Goal: Transaction & Acquisition: Purchase product/service

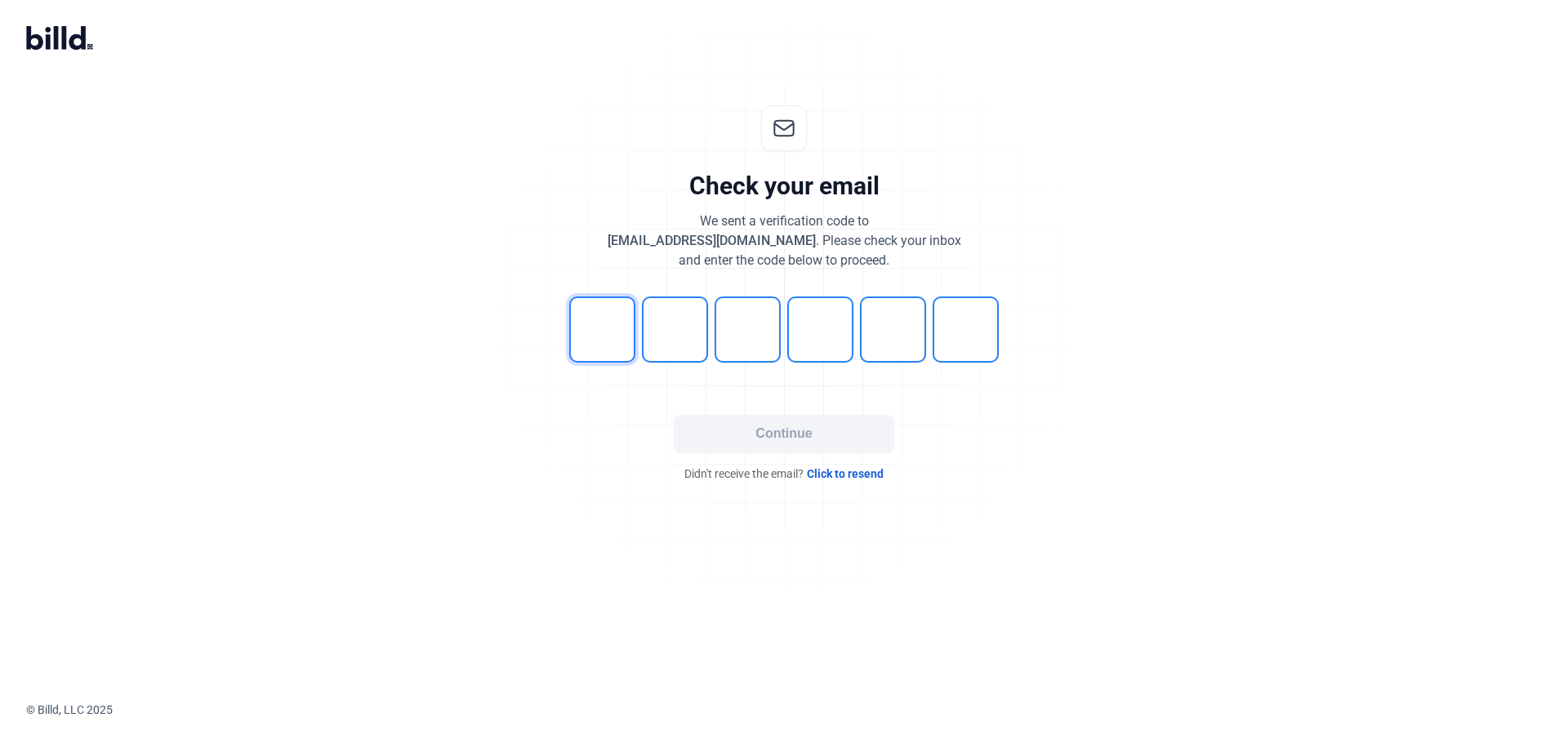
click at [609, 341] on input "tel" at bounding box center [602, 329] width 66 height 66
type input "2"
type input "8"
type input "1"
type input "7"
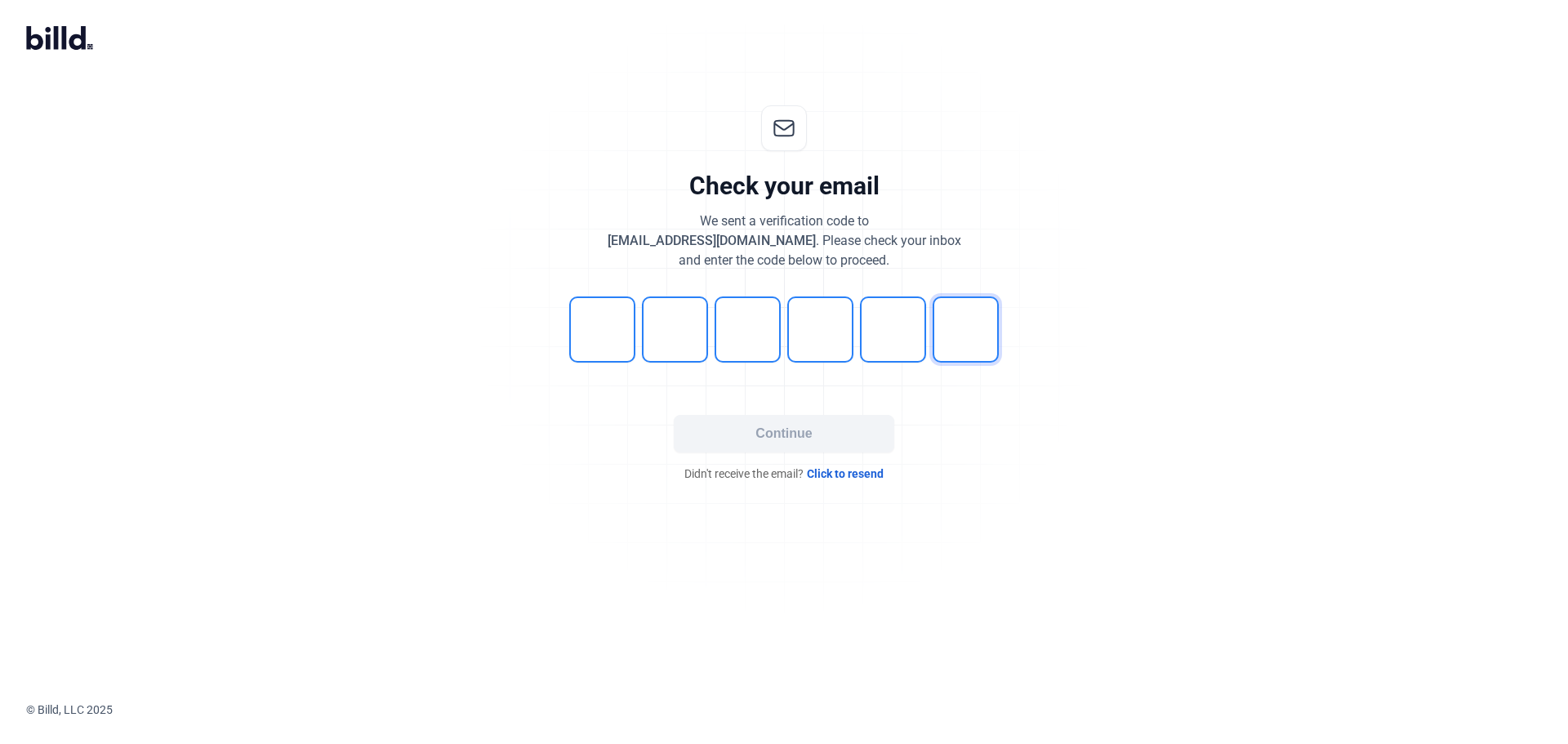
type input "4"
type input "6"
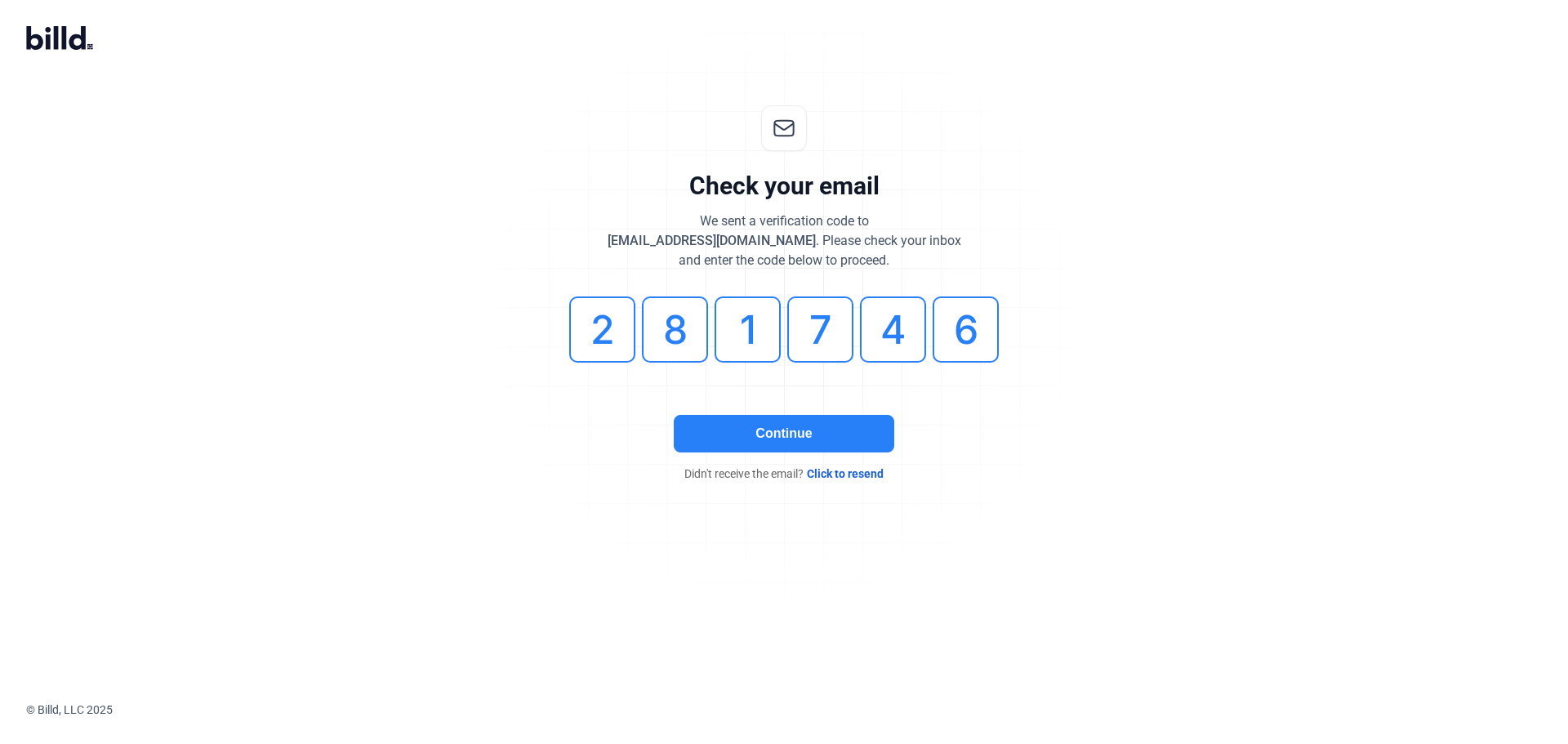
click at [823, 422] on button "Continue" at bounding box center [783, 433] width 221 height 38
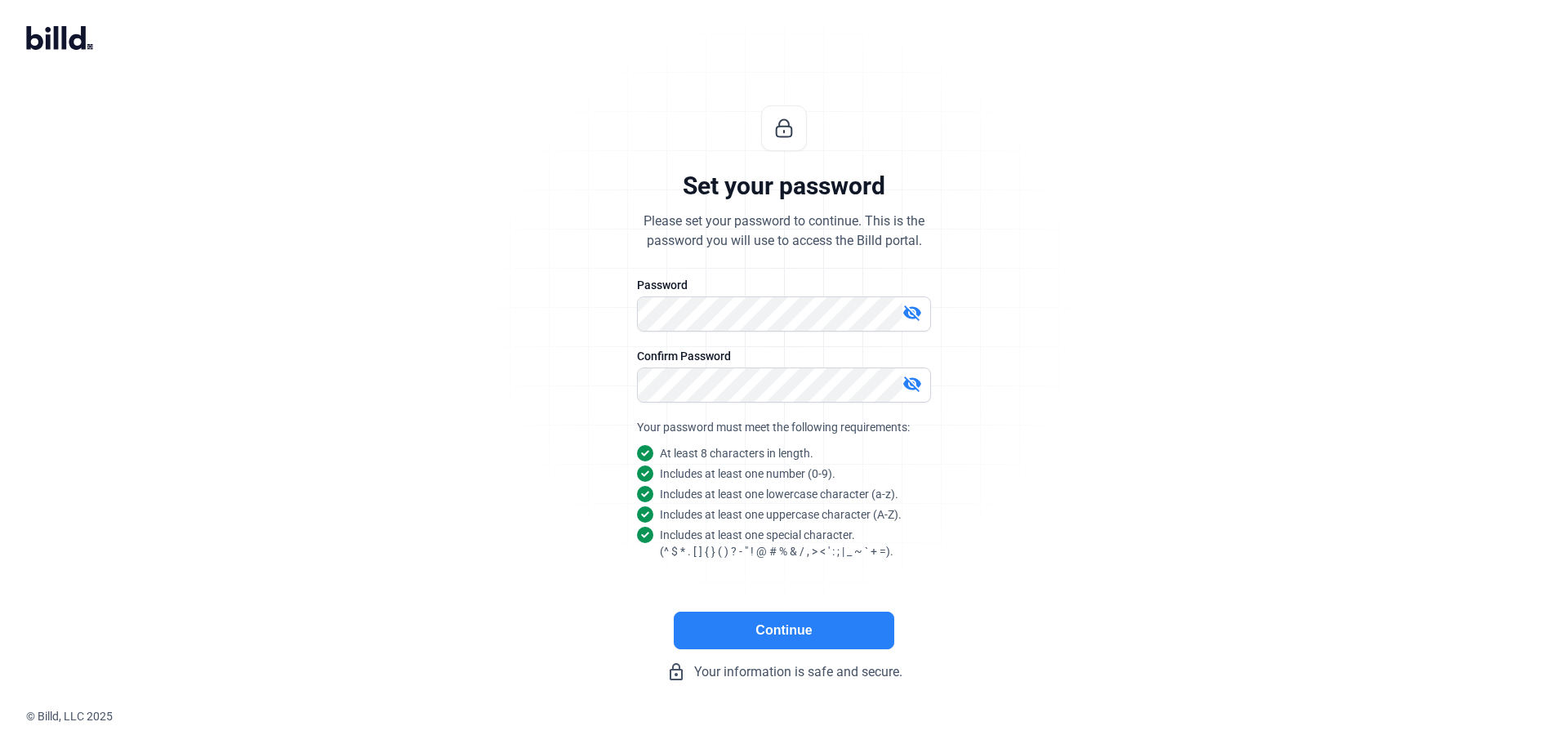
click at [775, 636] on button "Continue" at bounding box center [783, 631] width 221 height 38
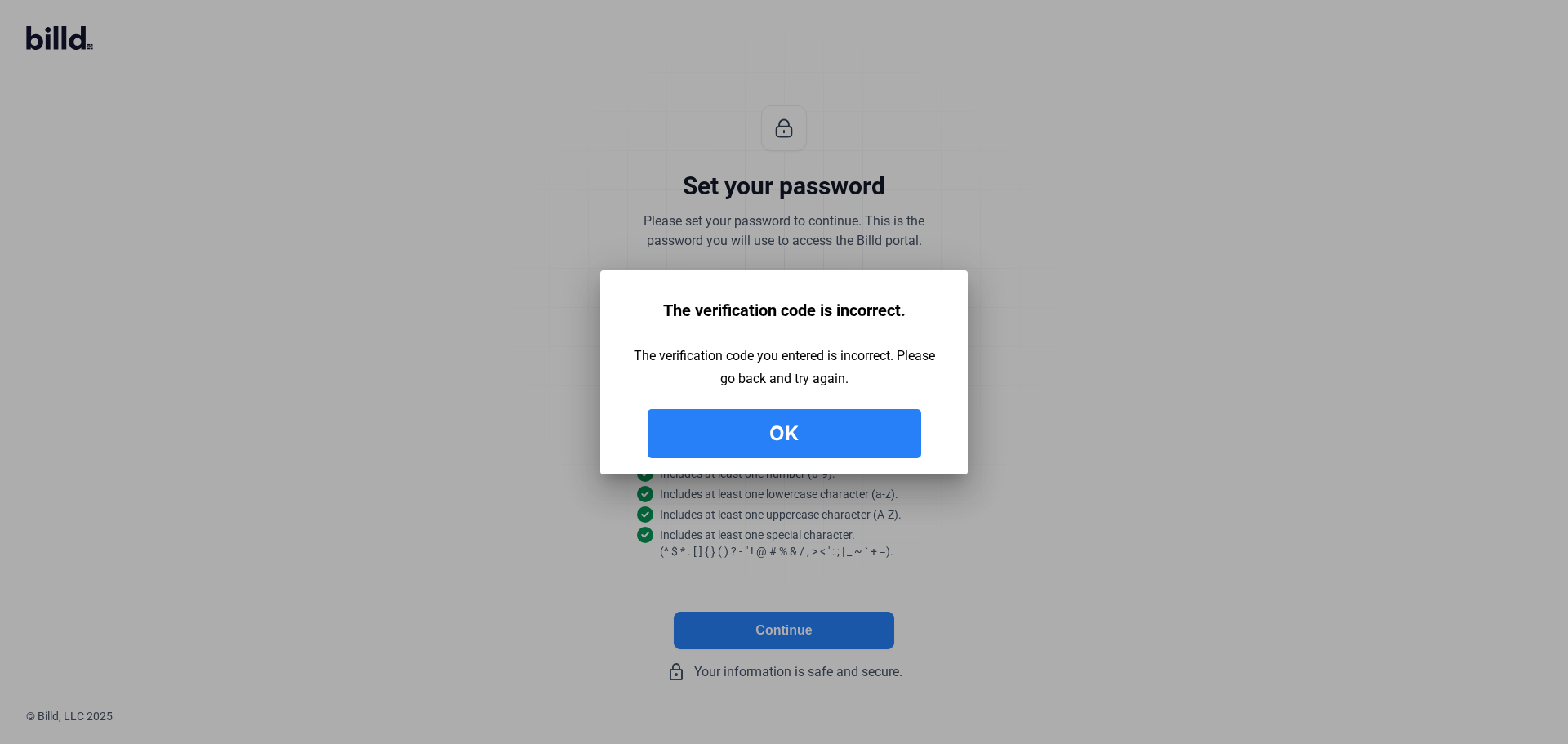
click at [754, 423] on button "Ok" at bounding box center [784, 433] width 274 height 49
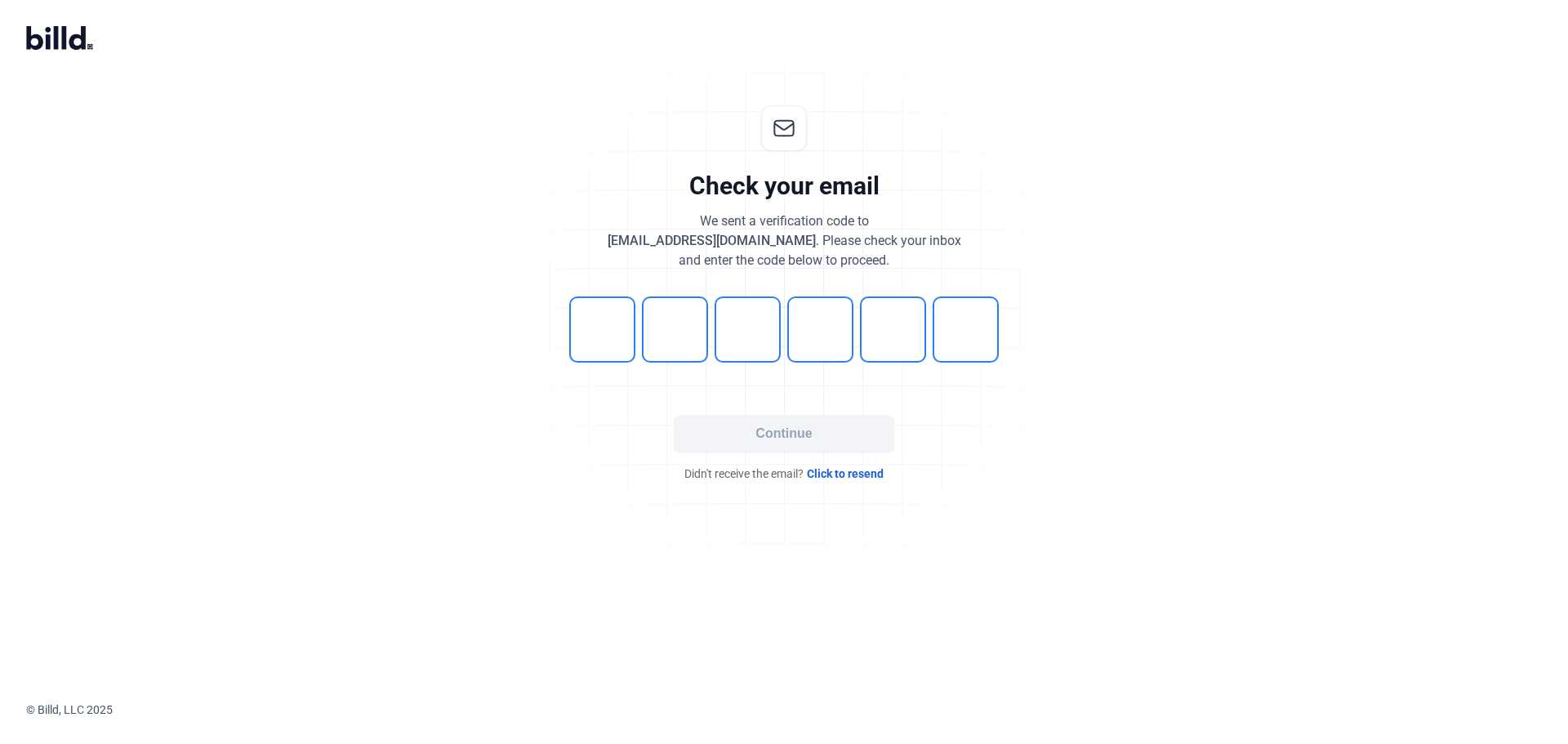
click at [583, 320] on input "tel" at bounding box center [602, 329] width 66 height 66
type input "2"
type input "8"
type input "9"
type input "2"
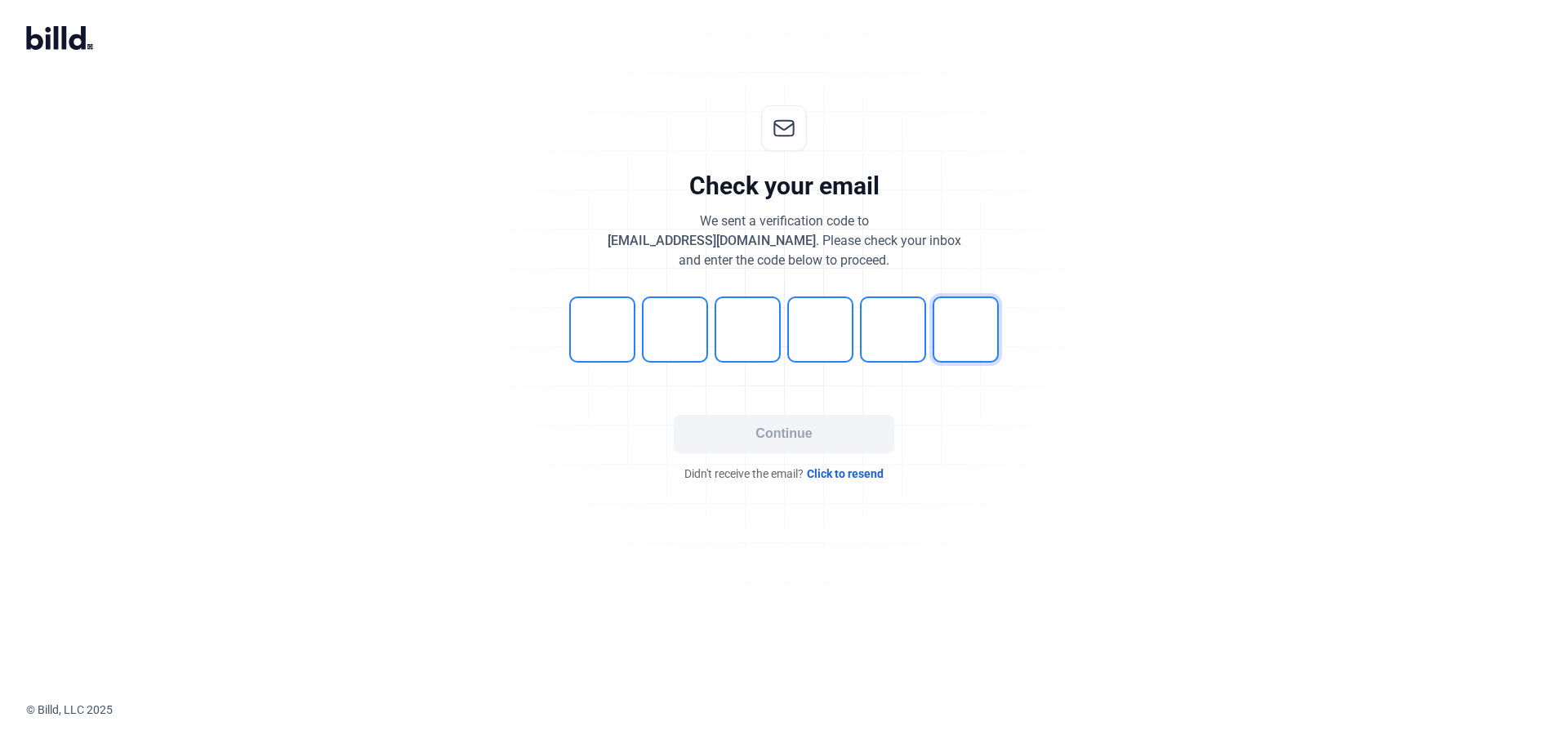
type input "2"
type input "5"
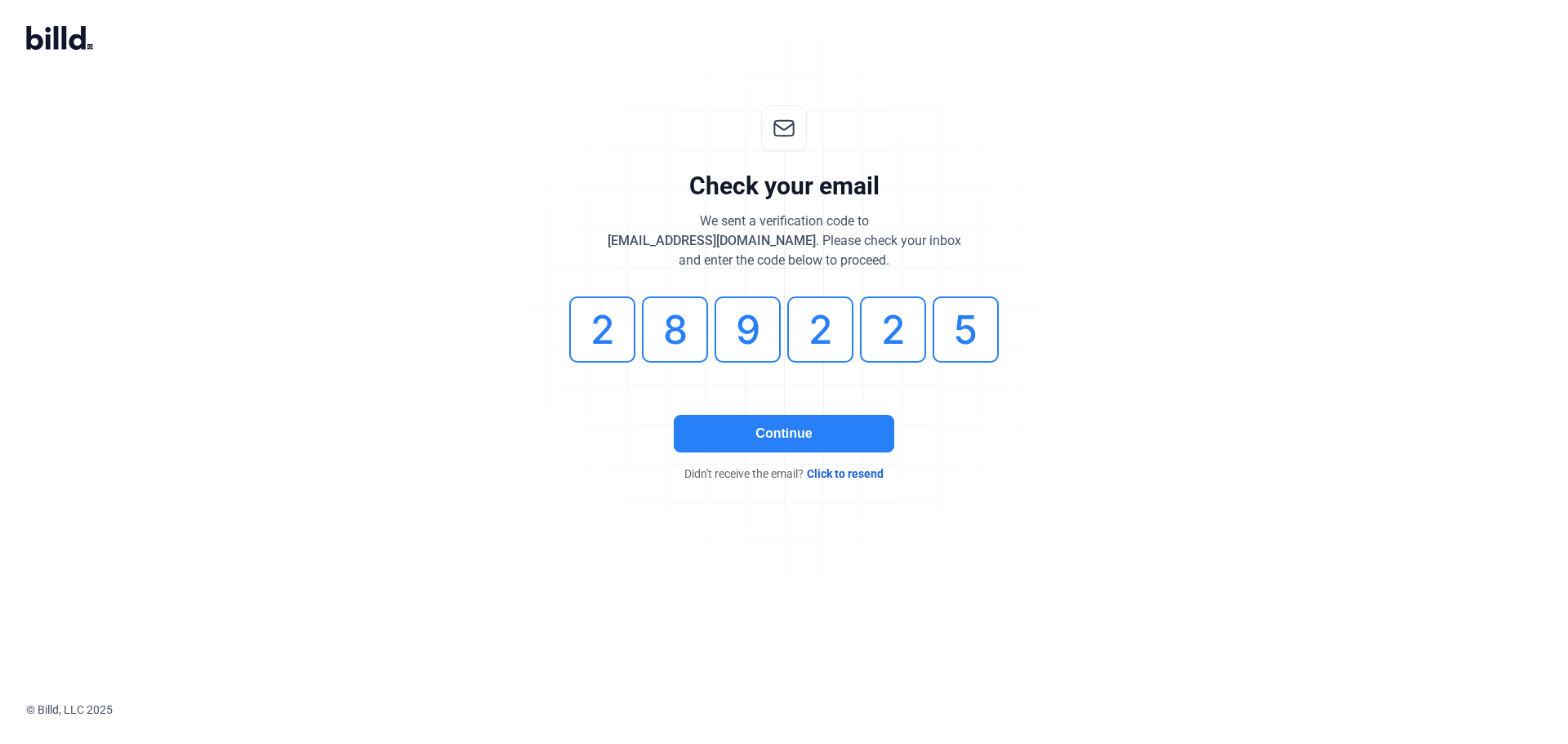
click at [802, 442] on button "Continue" at bounding box center [783, 433] width 221 height 38
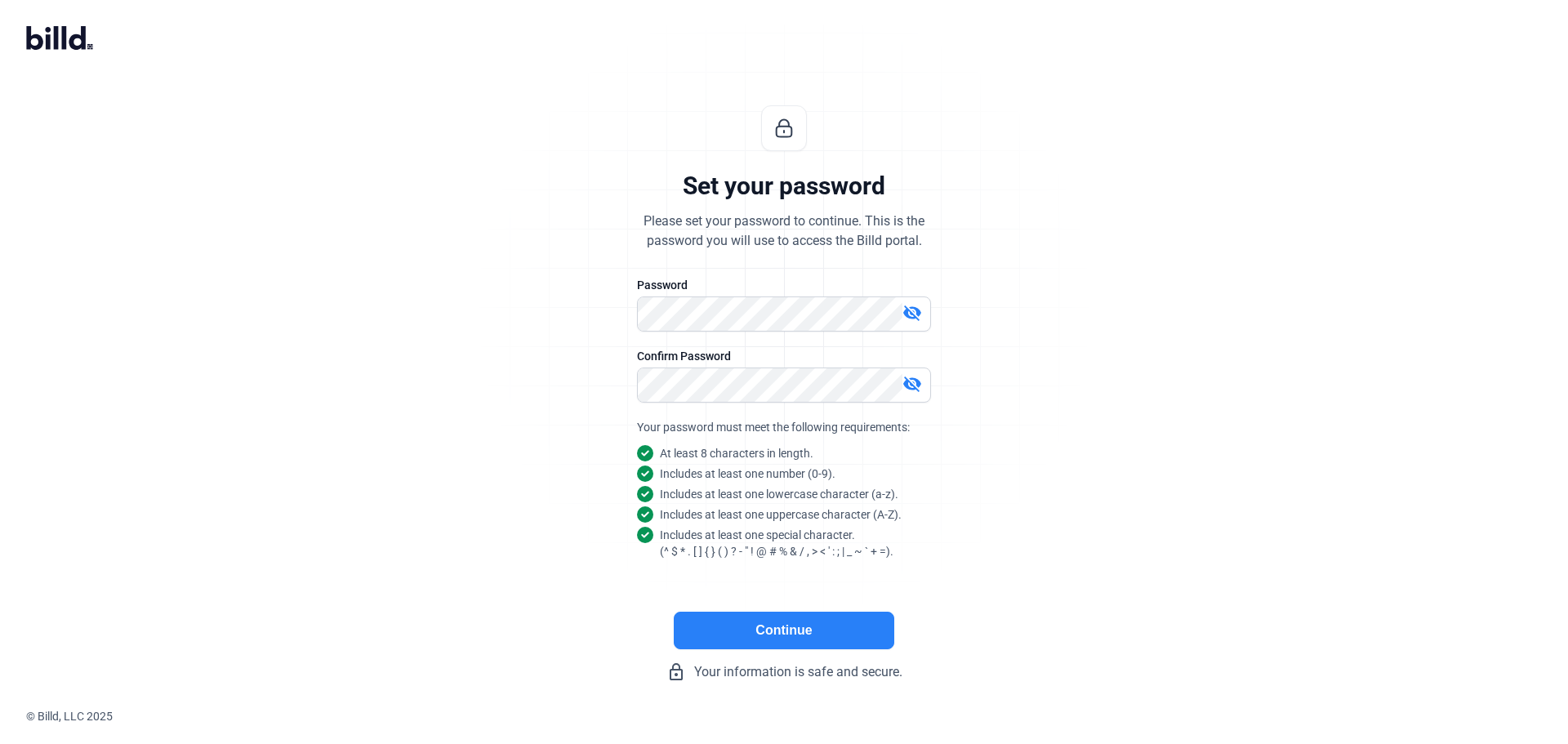
click at [822, 625] on button "Continue" at bounding box center [783, 631] width 221 height 38
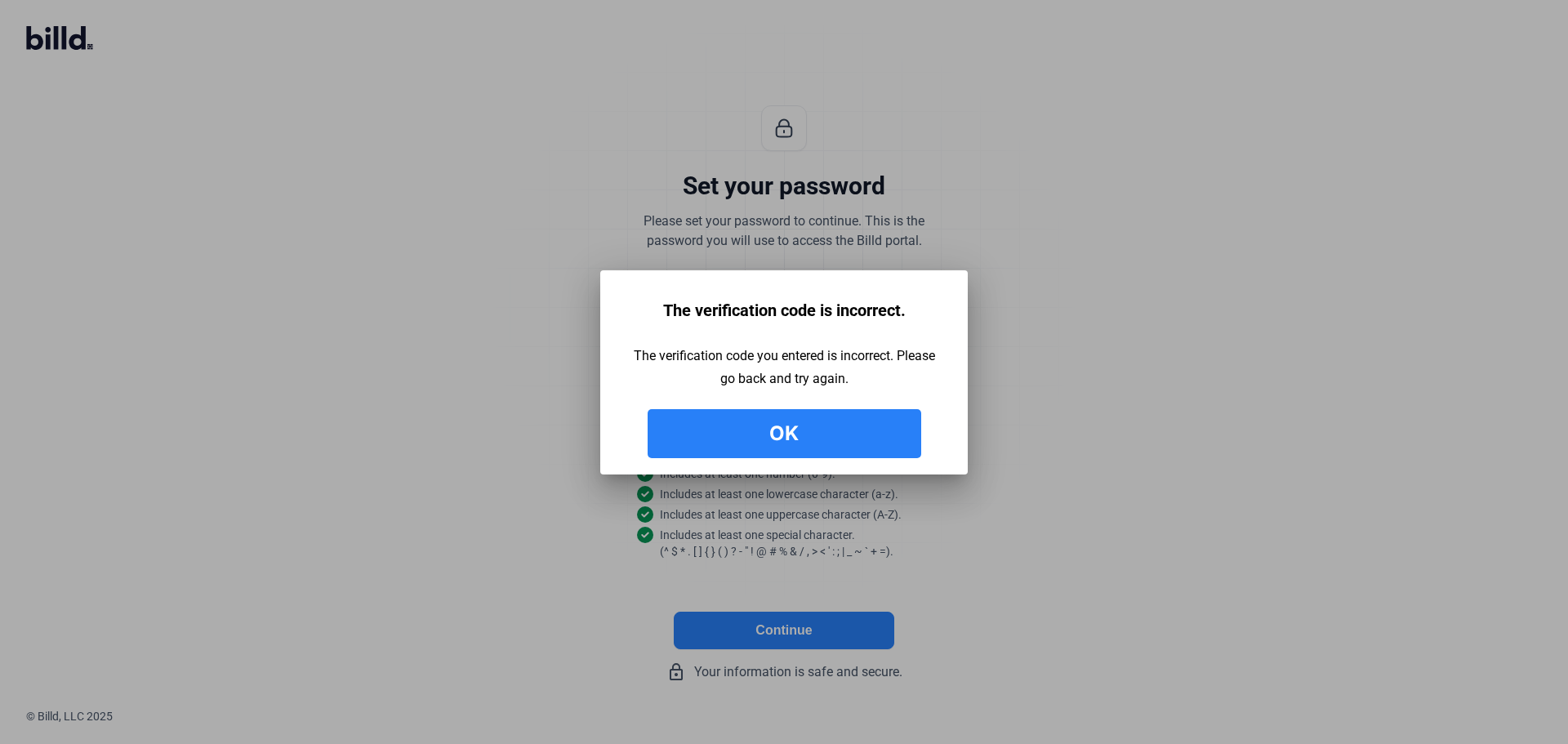
click at [782, 427] on button "Ok" at bounding box center [784, 433] width 274 height 49
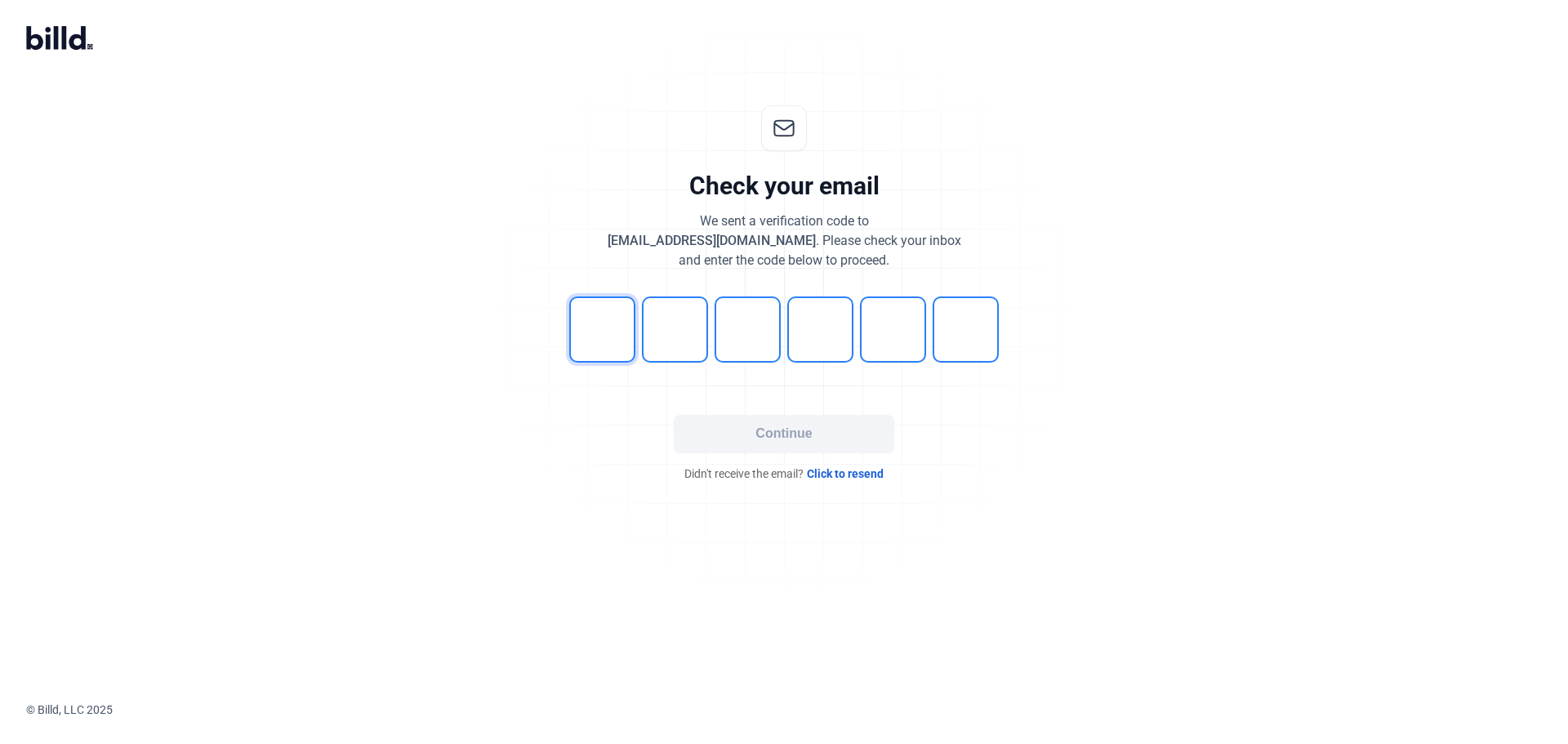
click at [588, 329] on input "tel" at bounding box center [602, 329] width 66 height 66
type input "0"
type input "9"
type input "2"
type input "0"
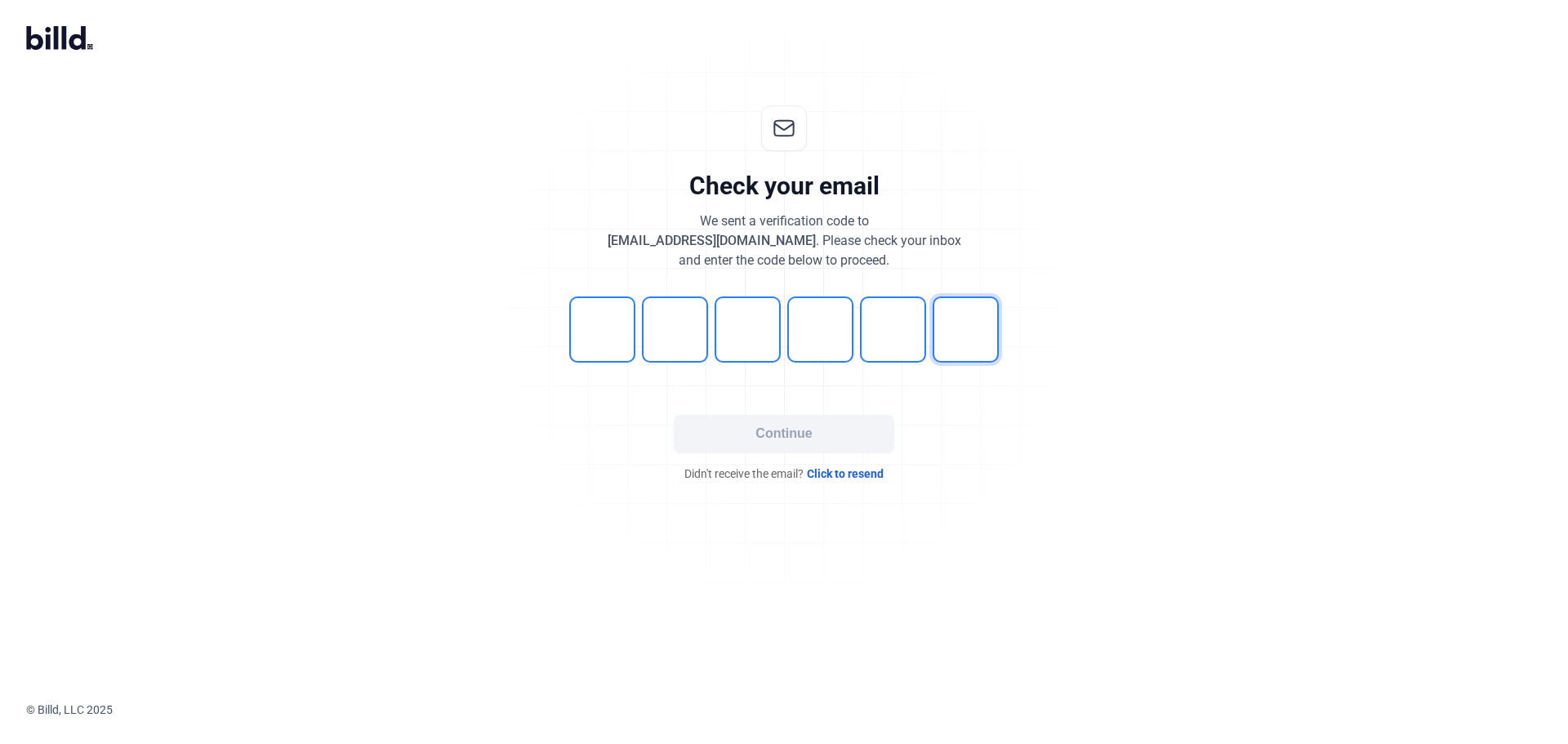
type input "9"
type input "8"
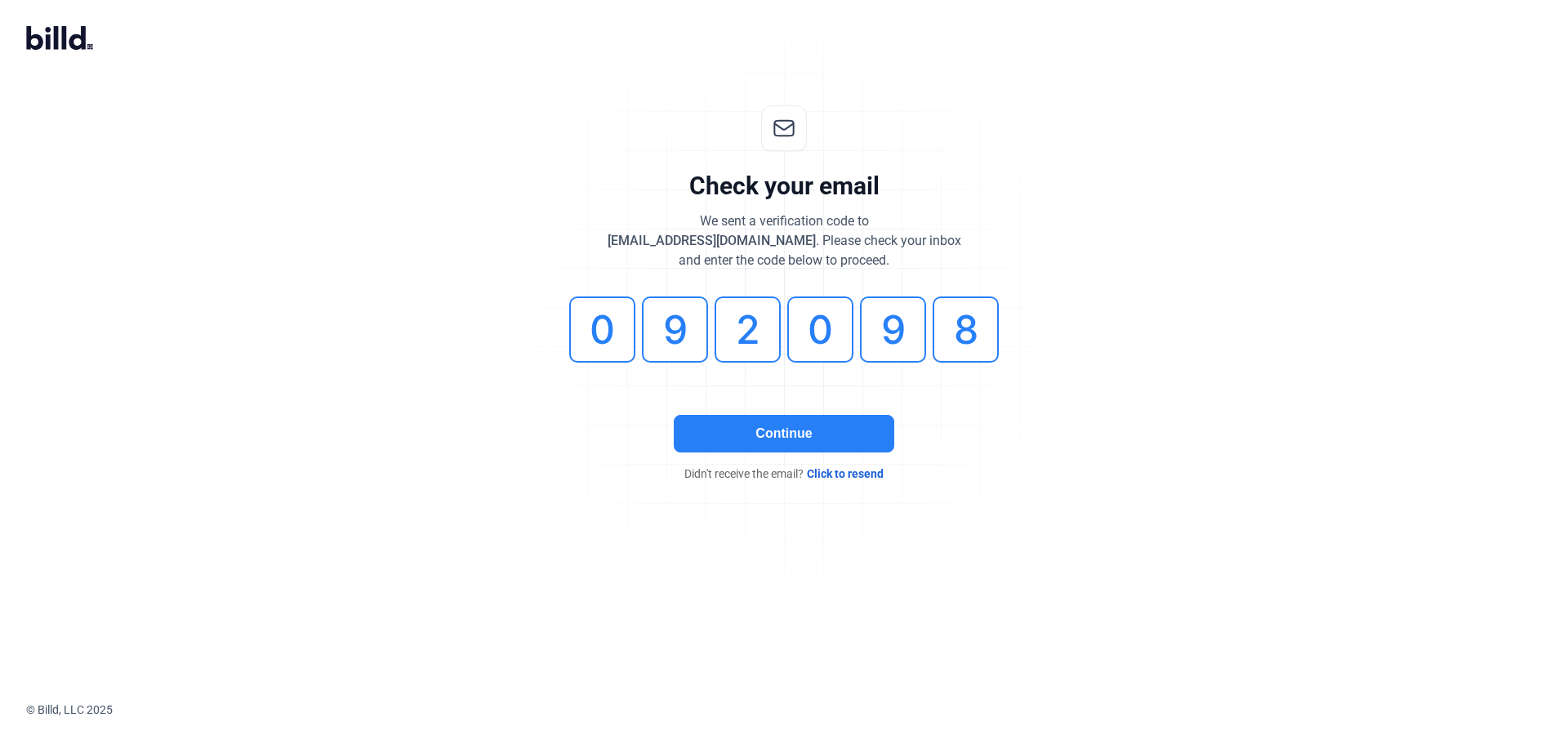
click at [792, 446] on button "Continue" at bounding box center [783, 433] width 221 height 38
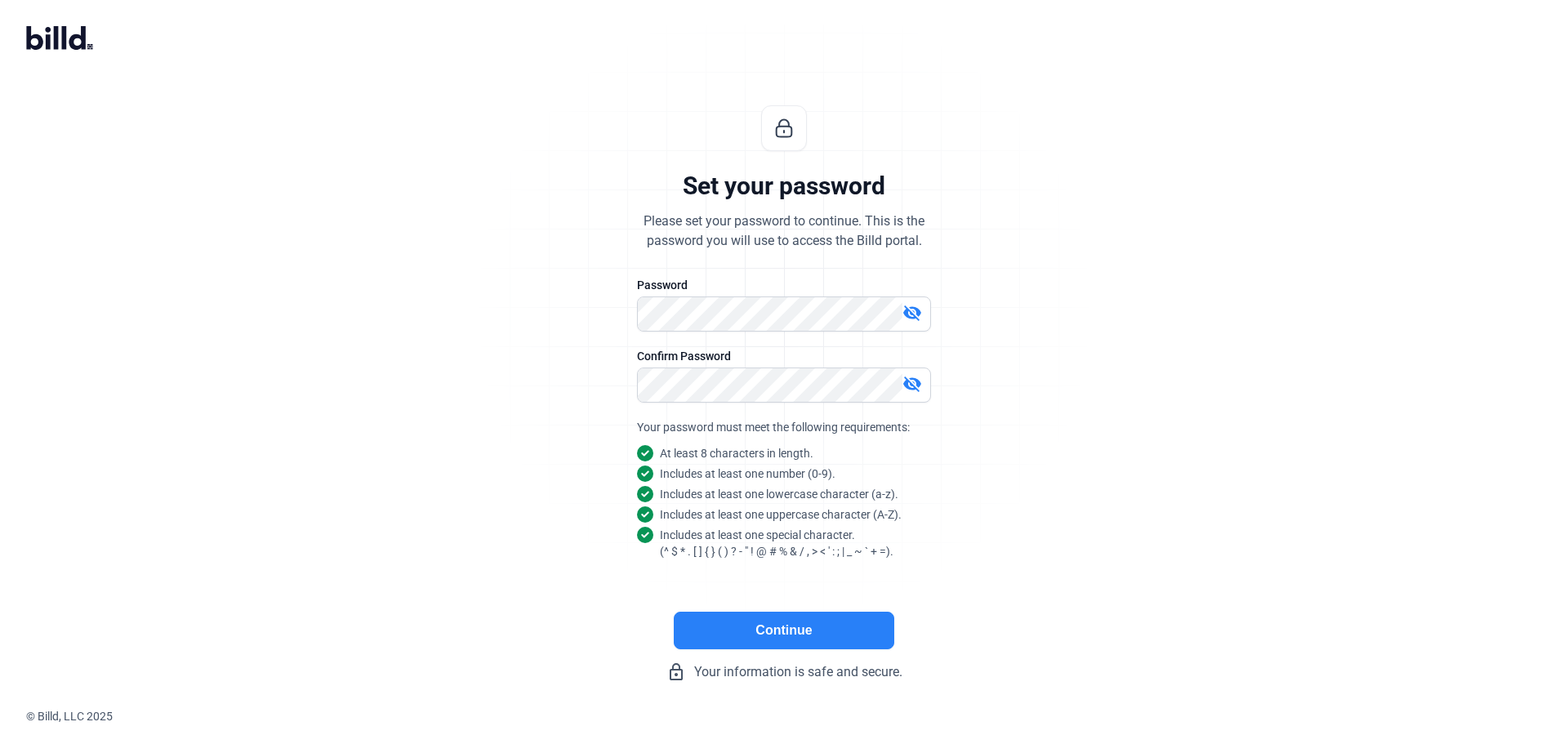
click at [805, 647] on button "Continue" at bounding box center [783, 631] width 221 height 38
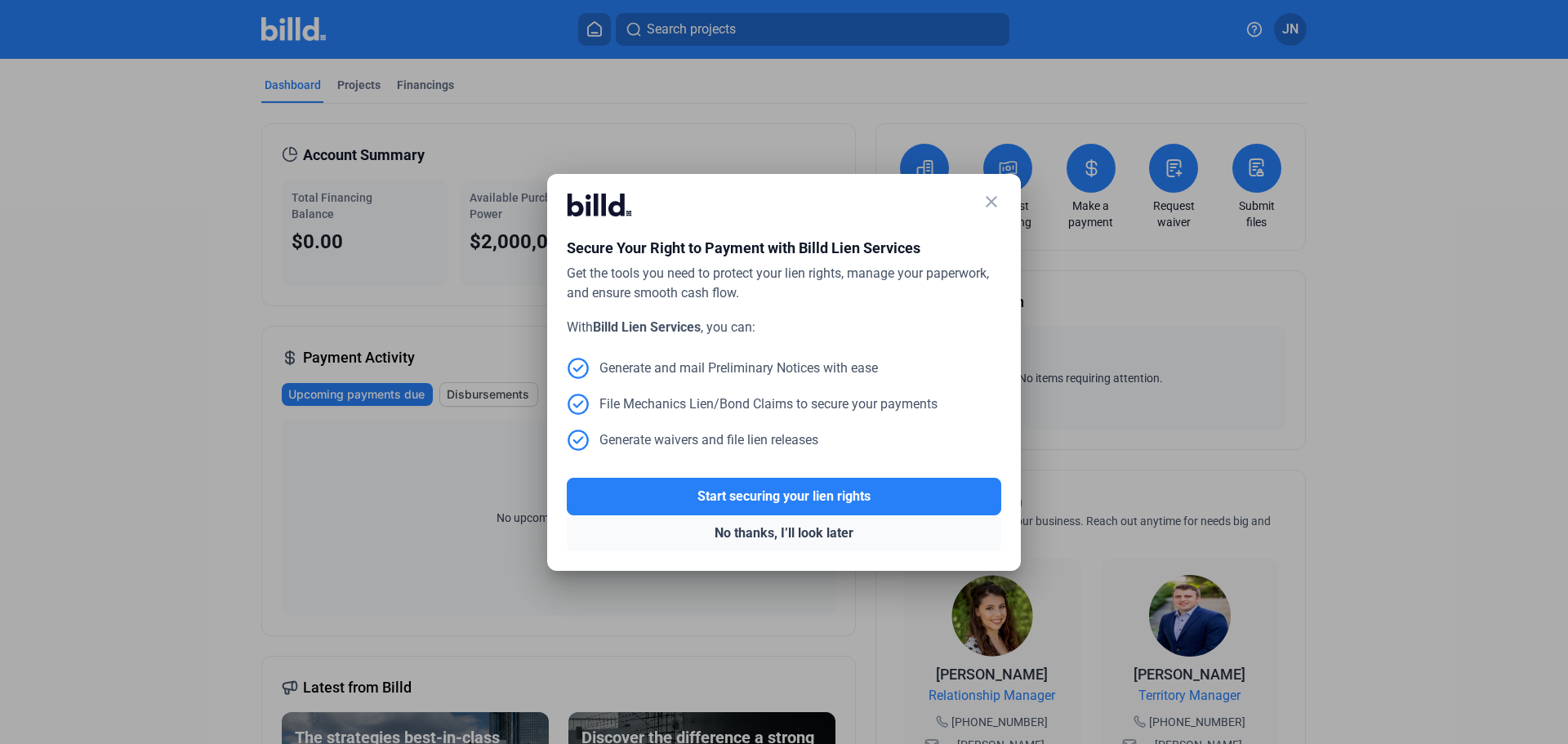
click at [772, 544] on button "No thanks, I’ll look later" at bounding box center [783, 533] width 434 height 36
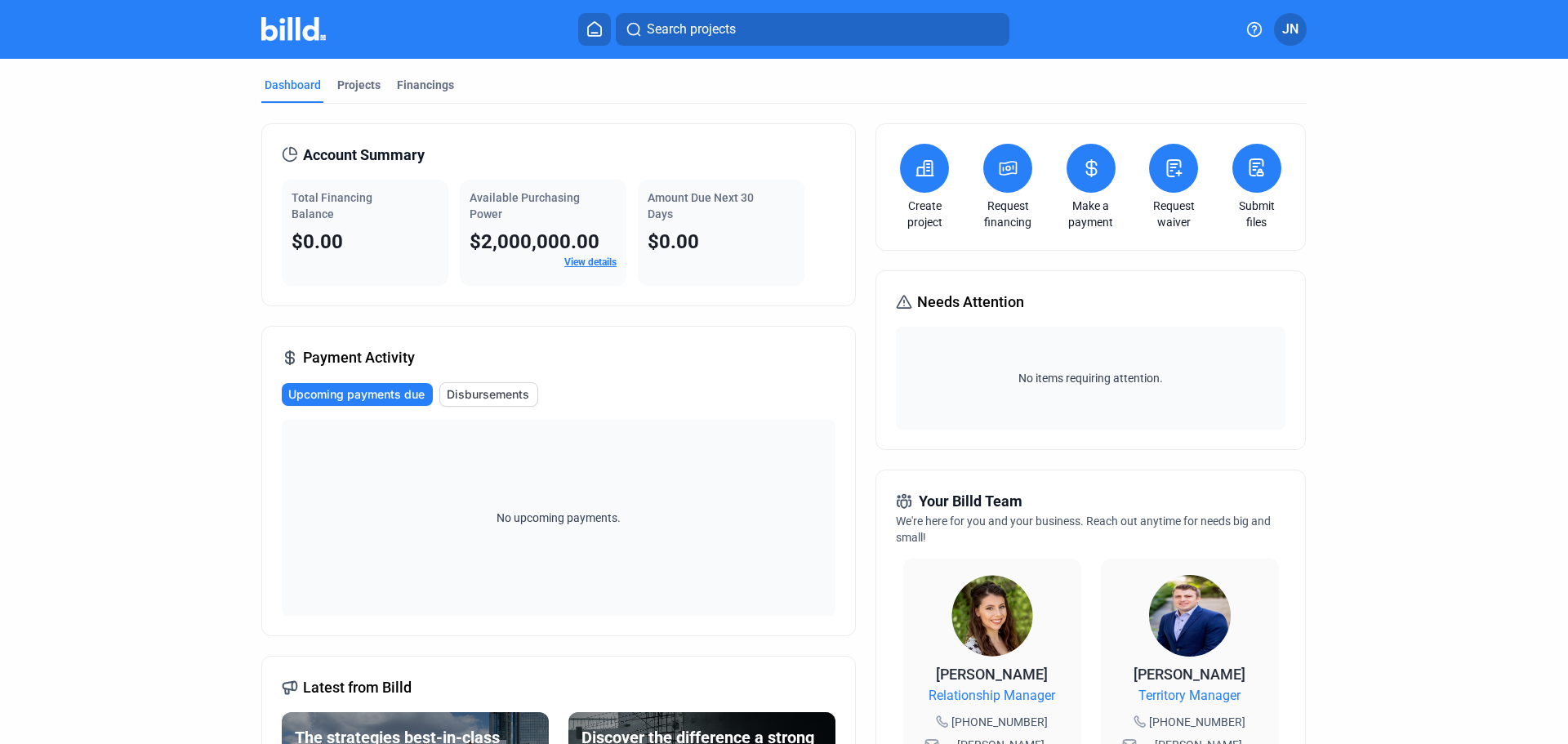
click at [914, 186] on button at bounding box center [924, 168] width 49 height 49
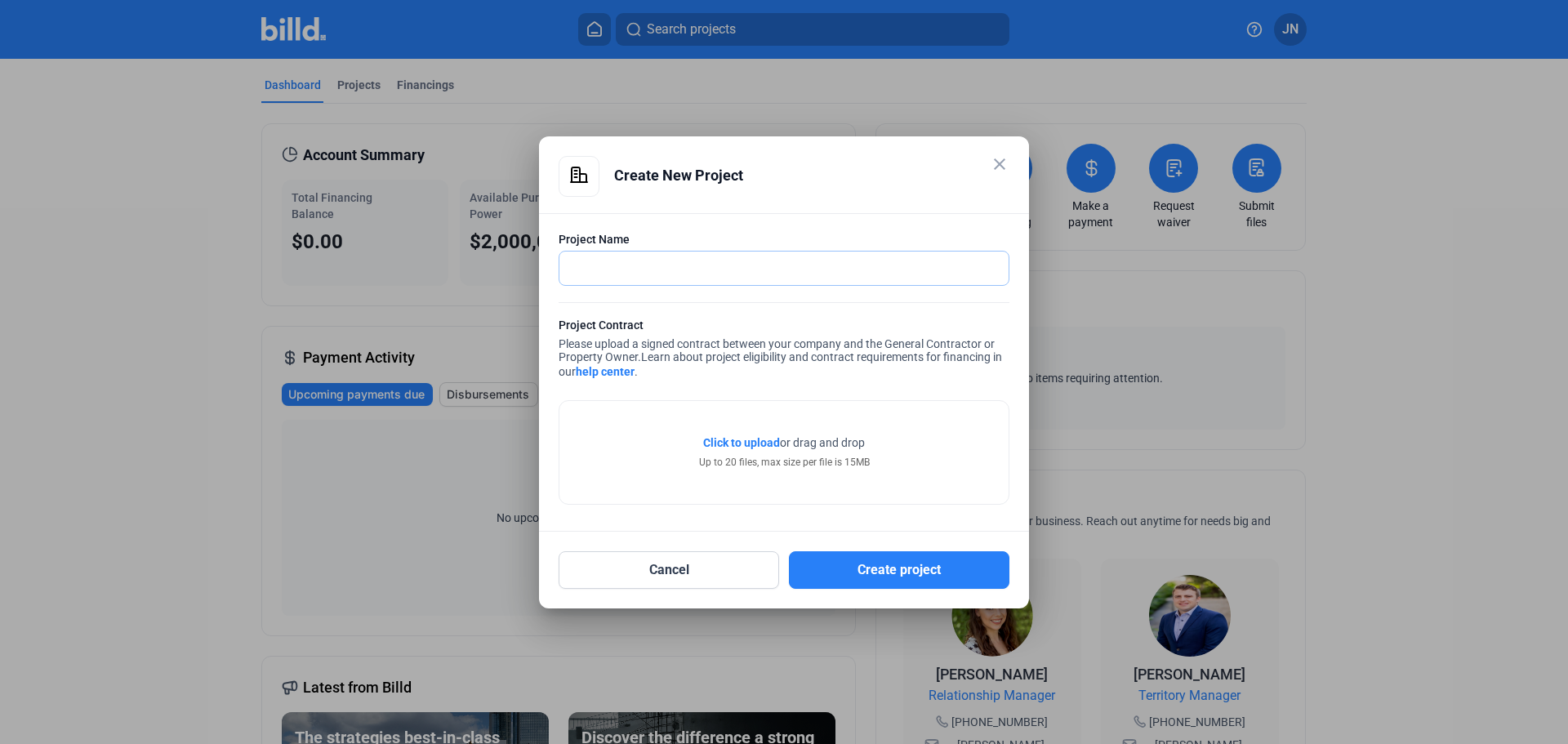
click at [753, 282] on input "text" at bounding box center [775, 269] width 431 height 34
click at [567, 270] on input "DEN Delta Sky Club" at bounding box center [783, 269] width 449 height 34
type input "183910 DEN Delta Sky Club"
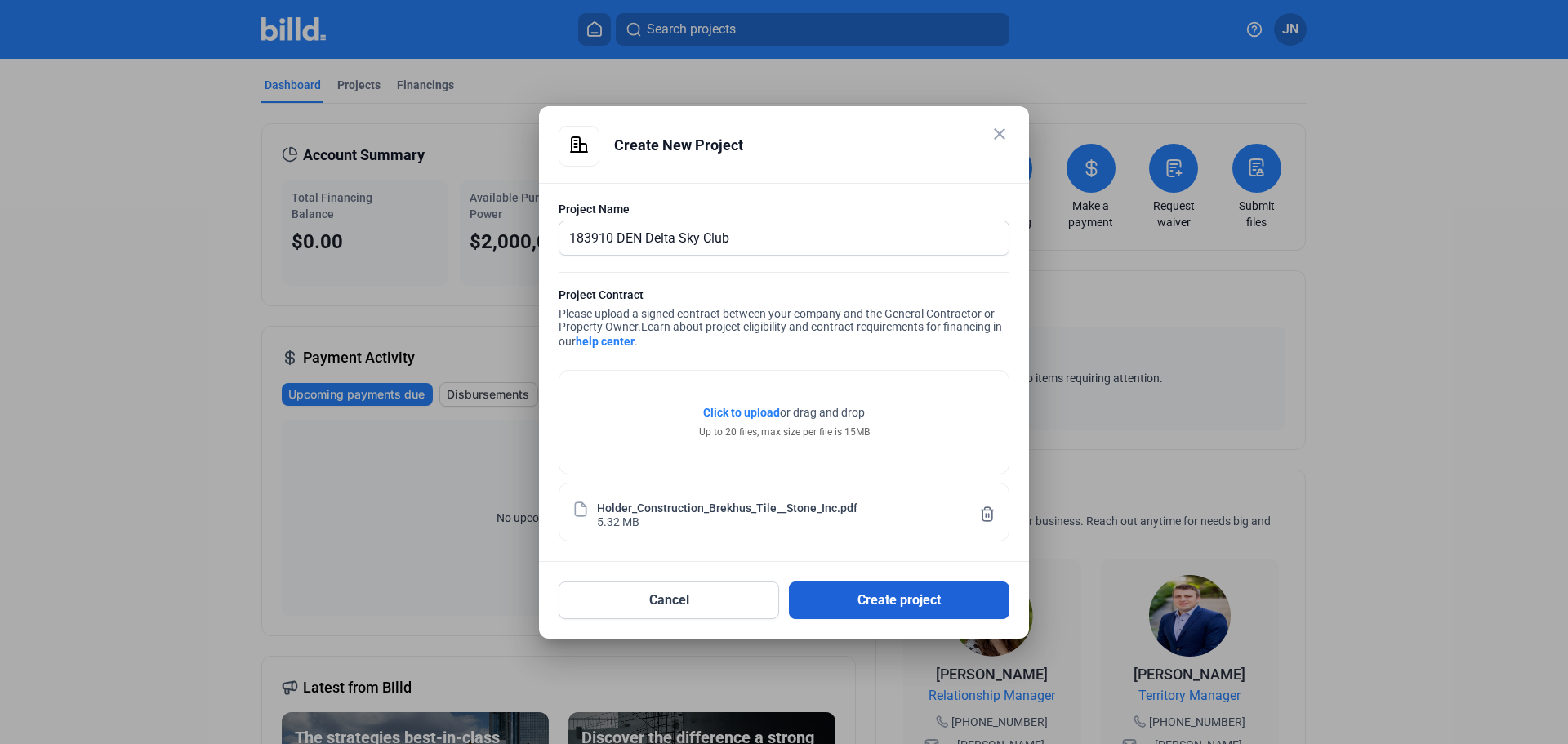
click at [869, 596] on button "Create project" at bounding box center [899, 600] width 221 height 38
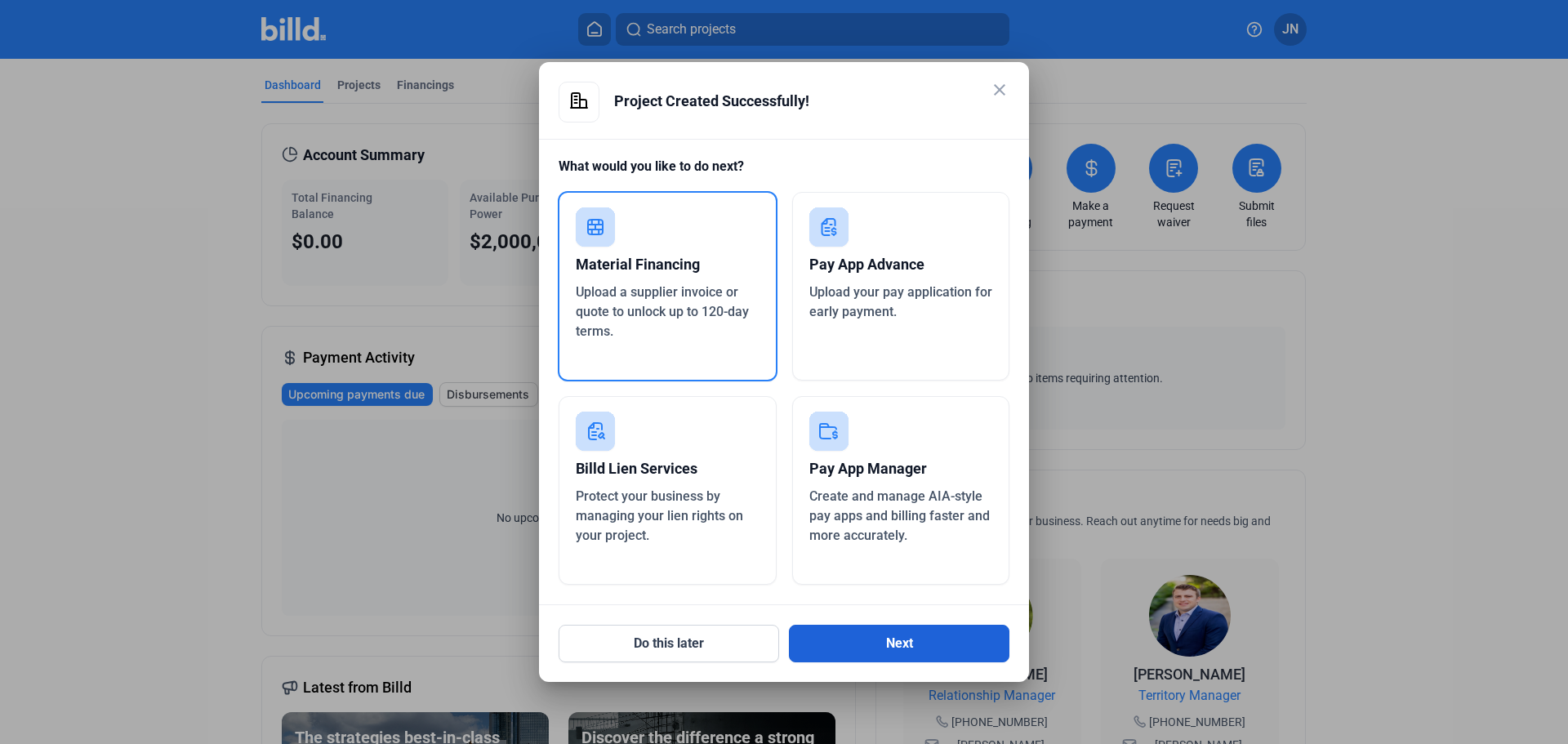
click at [879, 647] on button "Next" at bounding box center [899, 643] width 221 height 38
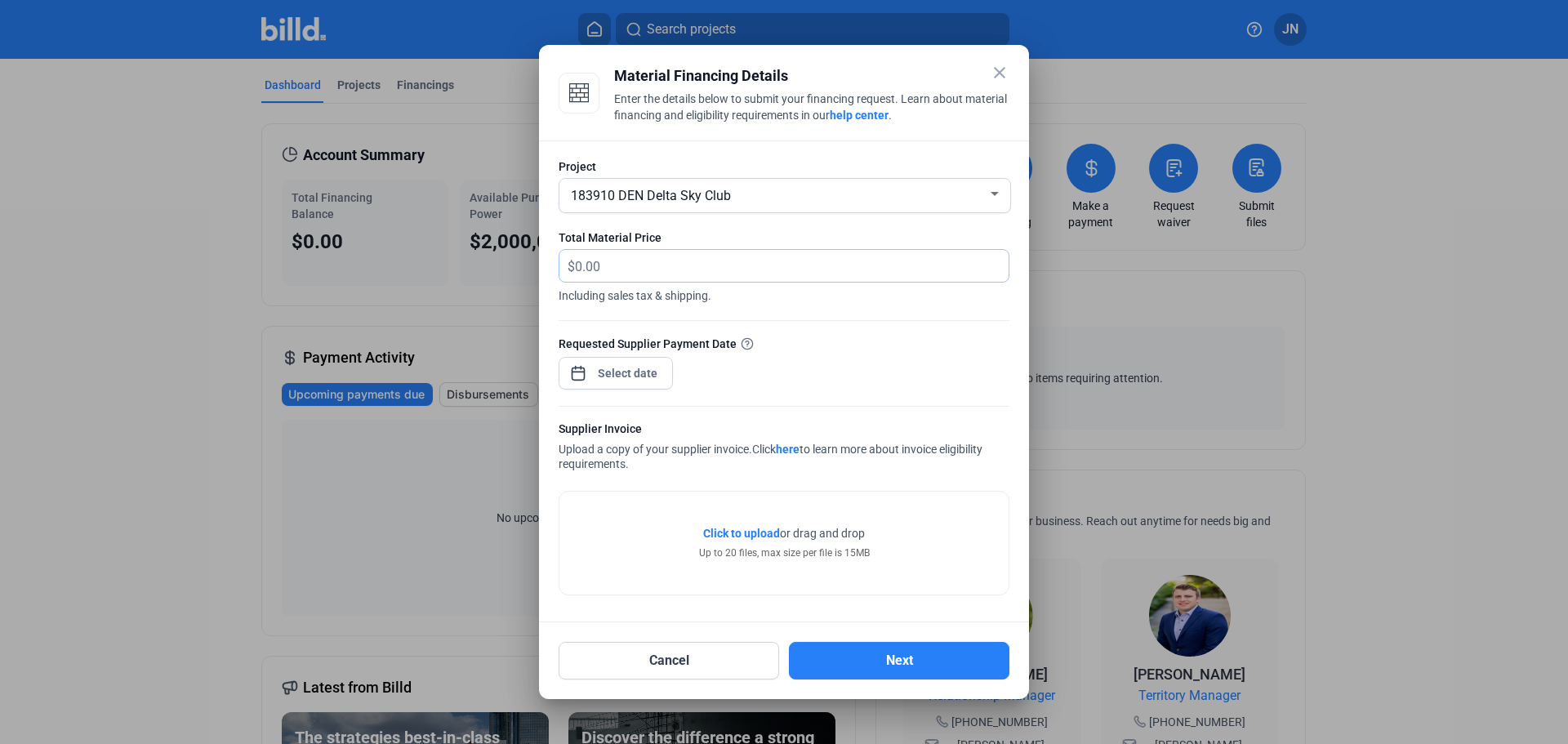
click at [675, 267] on input "text" at bounding box center [782, 266] width 415 height 32
click at [667, 265] on input "1,017" at bounding box center [782, 266] width 415 height 32
drag, startPoint x: 667, startPoint y: 265, endPoint x: 518, endPoint y: 272, distance: 149.2
click at [518, 272] on div "close Material Financing Details Enter the details below to submit your financi…" at bounding box center [784, 372] width 1568 height 744
type input "101,702.02"
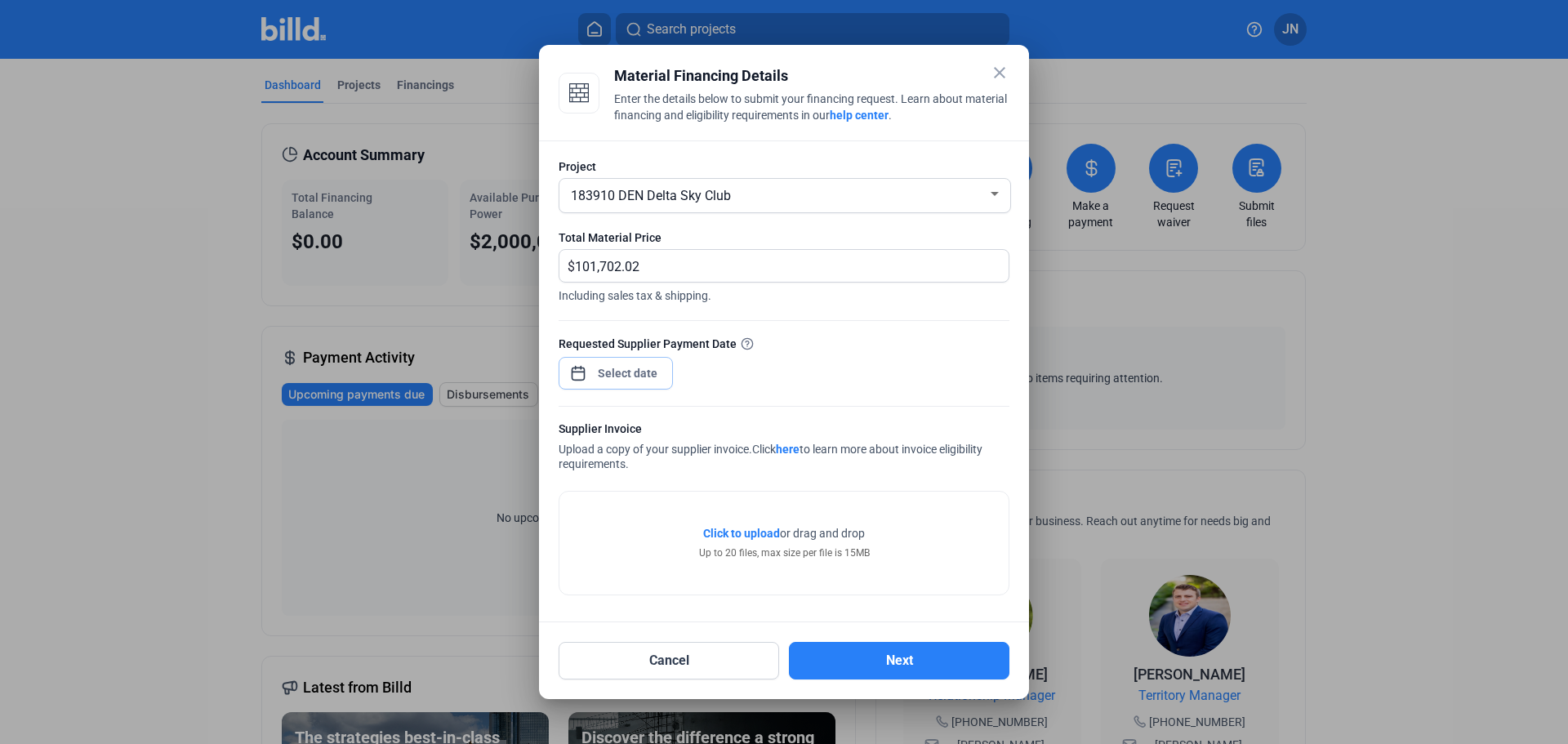
click at [583, 375] on span "Open calendar" at bounding box center [578, 364] width 39 height 39
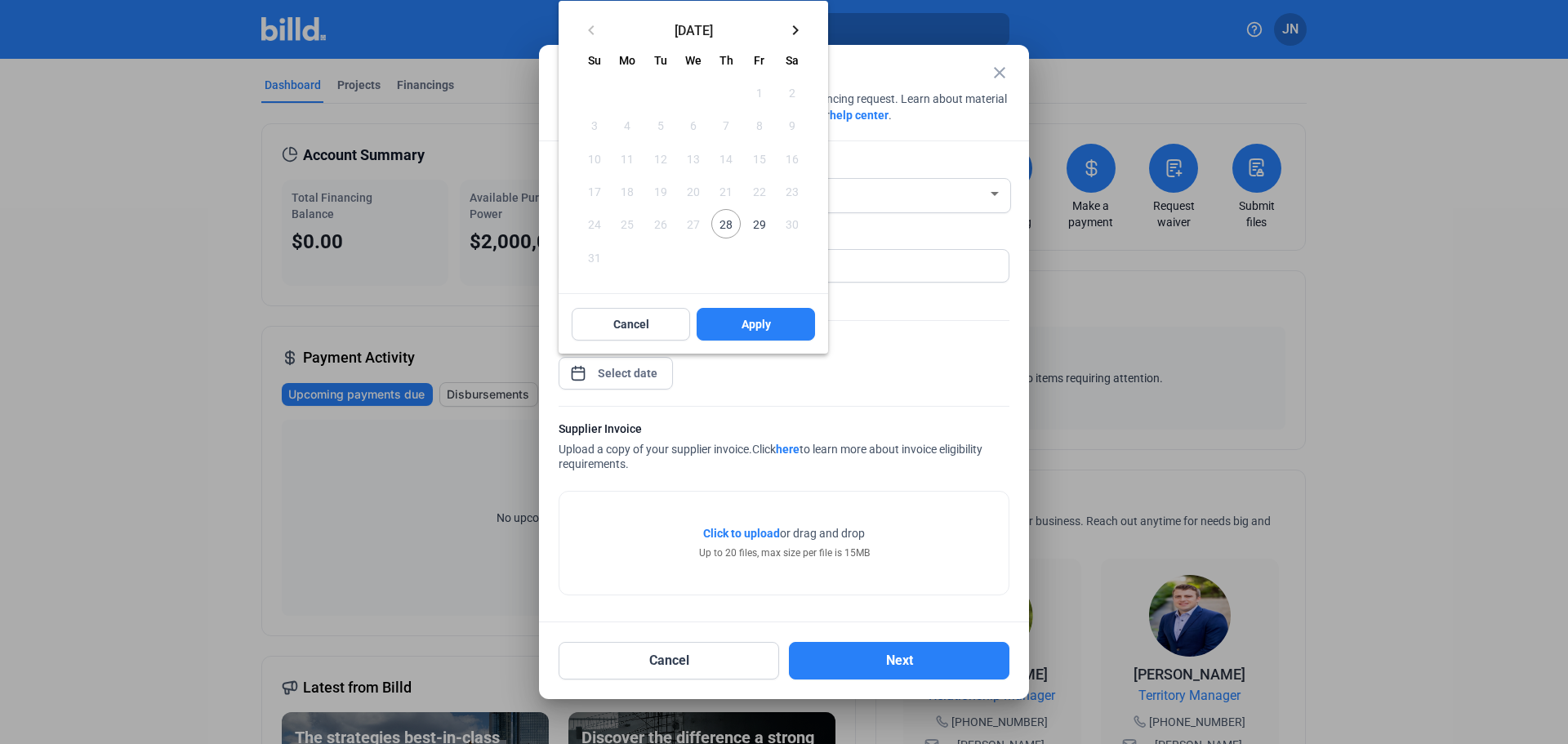
click at [792, 39] on button "keyboard_arrow_right" at bounding box center [795, 29] width 33 height 33
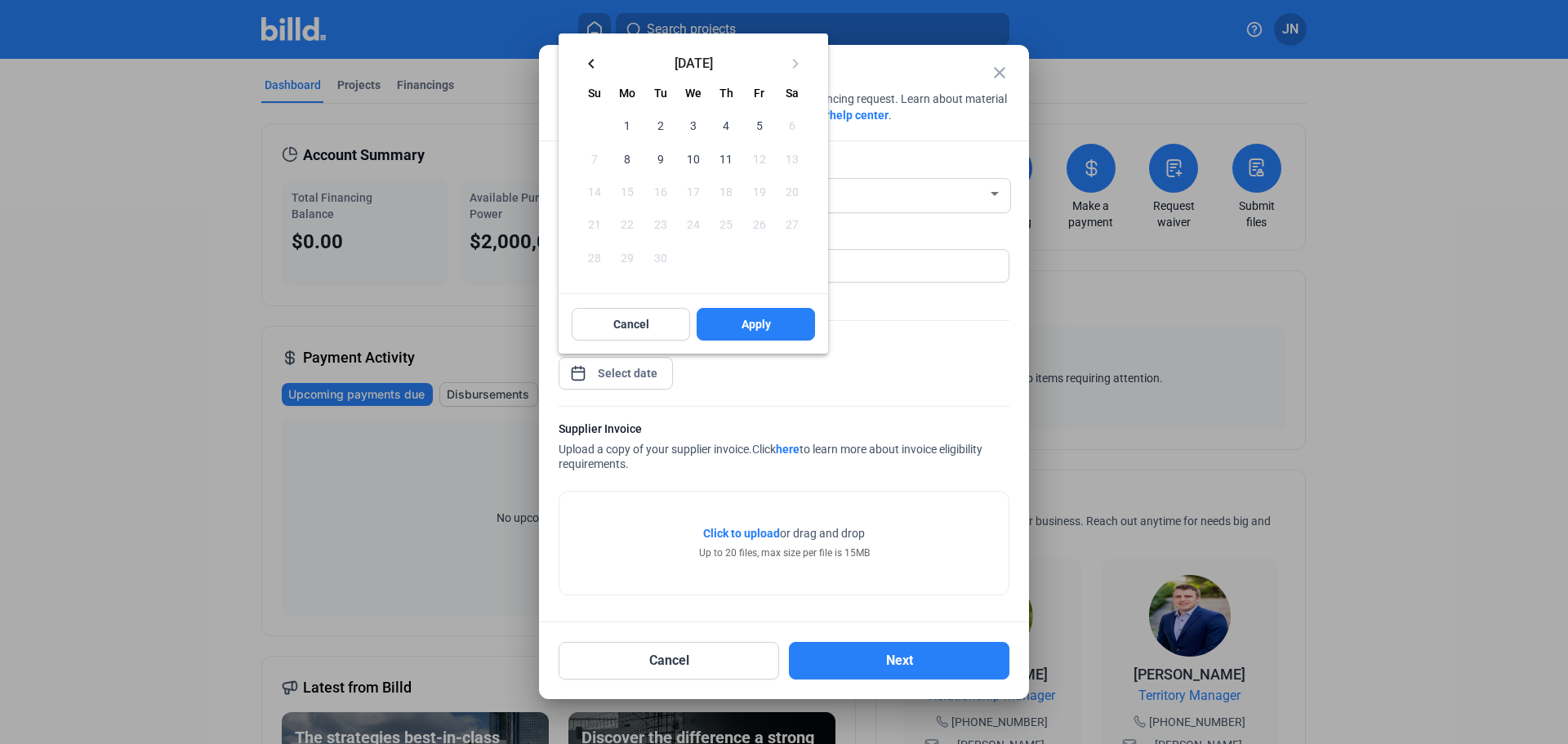
click at [730, 154] on span "11" at bounding box center [725, 158] width 29 height 29
click at [756, 327] on span "Apply" at bounding box center [755, 323] width 29 height 16
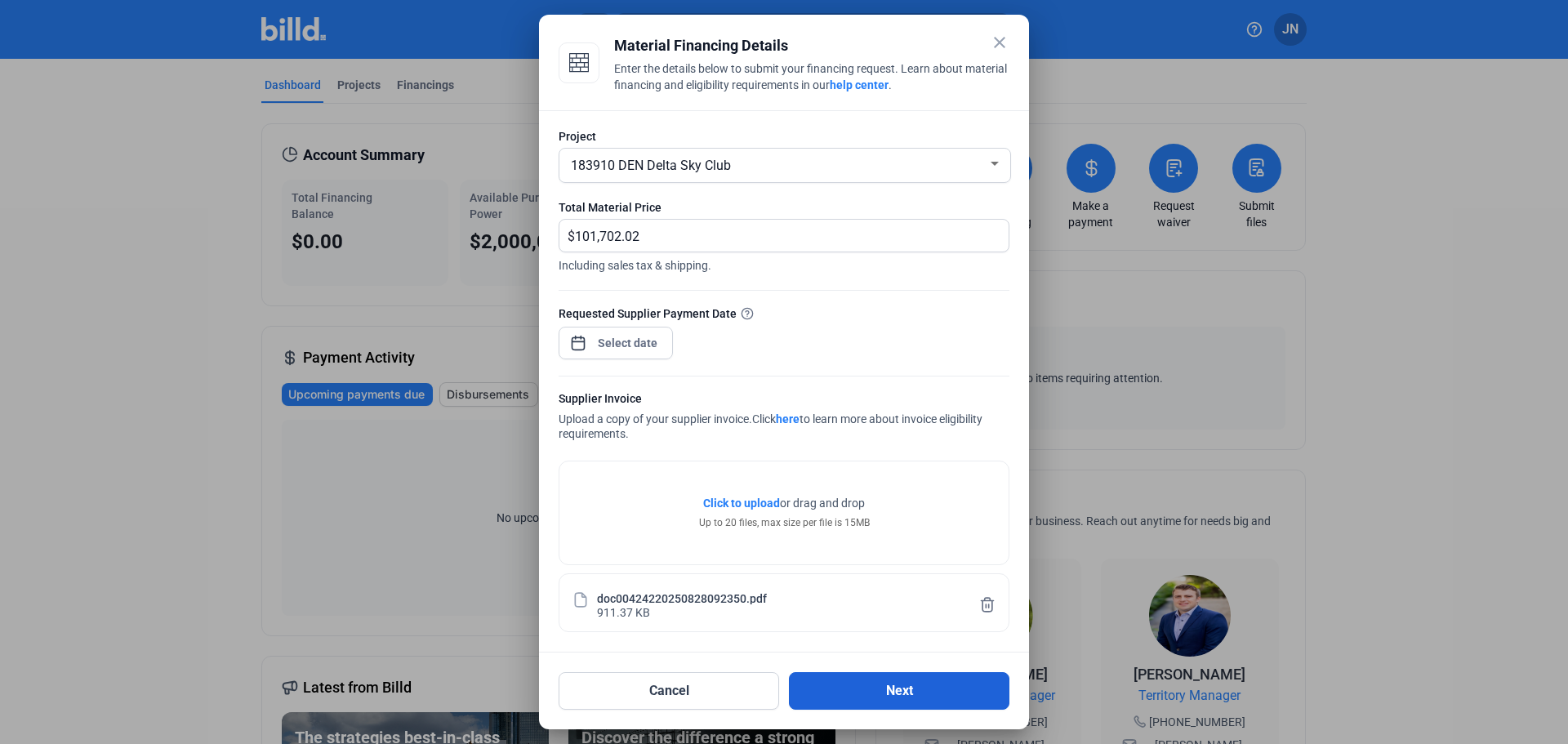
click at [890, 697] on button "Next" at bounding box center [899, 691] width 221 height 38
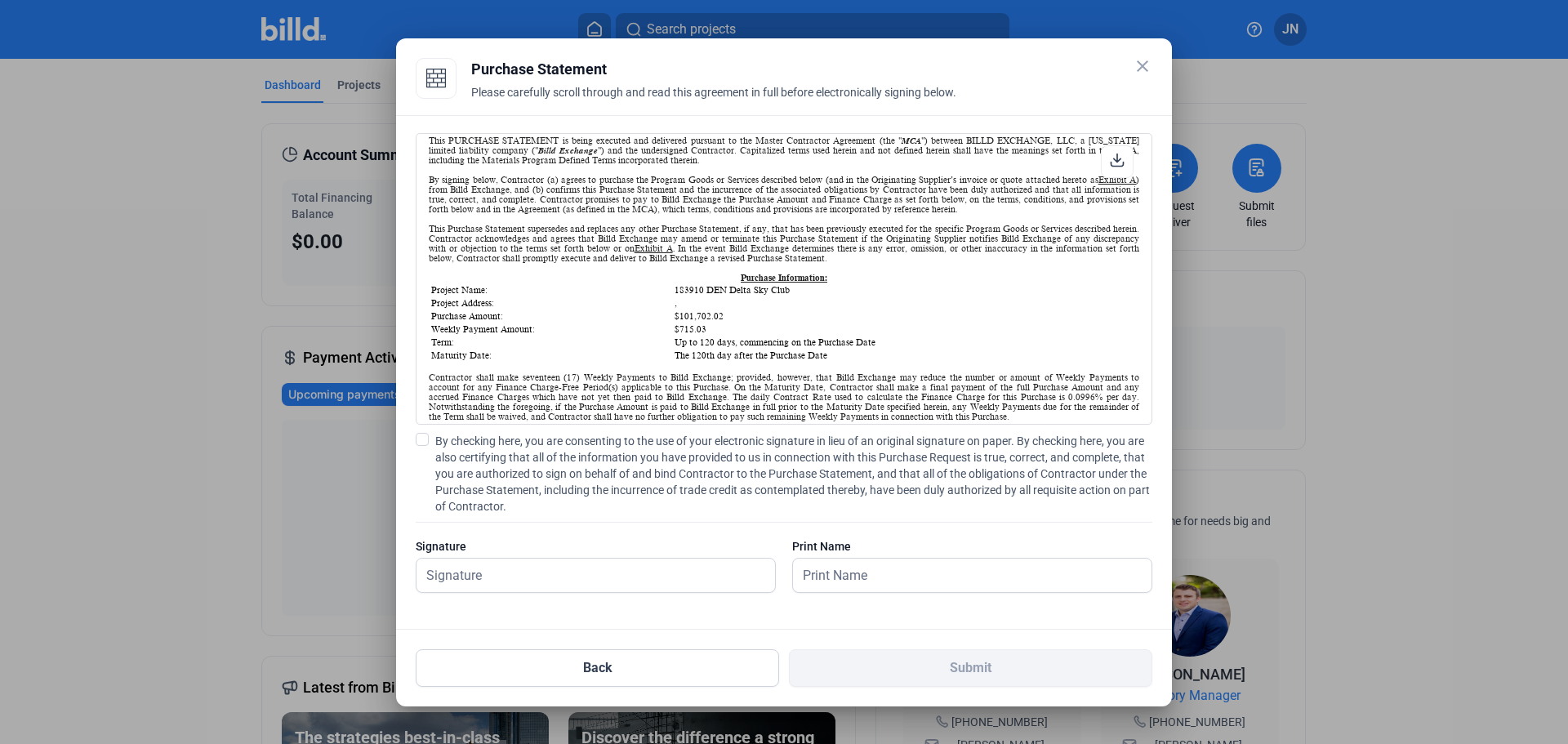
scroll to position [81, 0]
drag, startPoint x: 673, startPoint y: 333, endPoint x: 700, endPoint y: 335, distance: 27.1
click at [700, 335] on td "$715.03" at bounding box center [905, 331] width 464 height 12
drag, startPoint x: 667, startPoint y: 317, endPoint x: 740, endPoint y: 317, distance: 73.0
click at [740, 317] on tr "Purchase Amount: $101,702.02" at bounding box center [784, 318] width 707 height 12
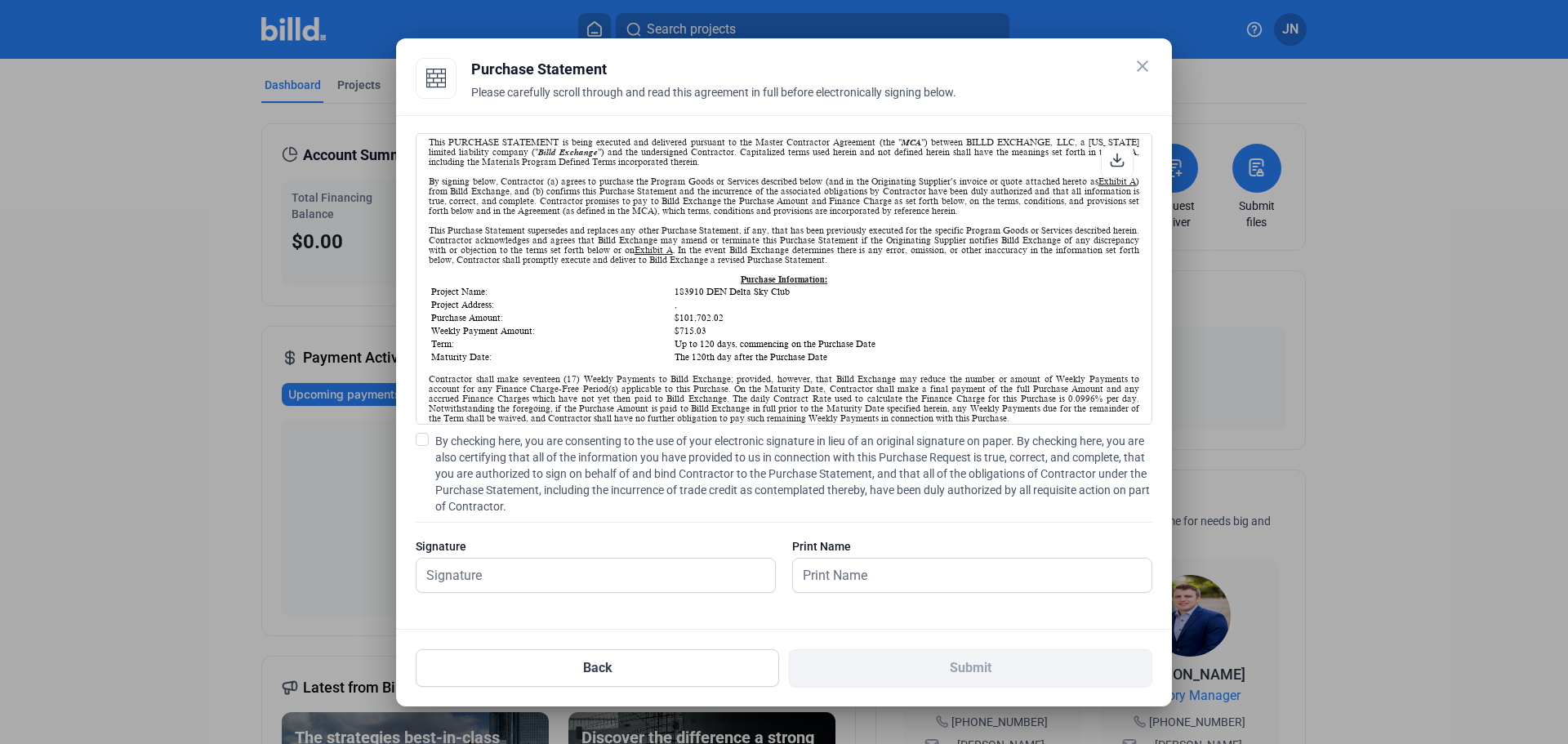
click at [1114, 166] on icon at bounding box center [1117, 160] width 15 height 15
click at [421, 433] on span at bounding box center [422, 440] width 13 height 13
click at [0, 0] on input "By checking here, you are consenting to the use of your electronic signature in…" at bounding box center [0, 0] width 0 height 0
click at [500, 584] on input "text" at bounding box center [587, 575] width 341 height 34
type input "Justin Norton"
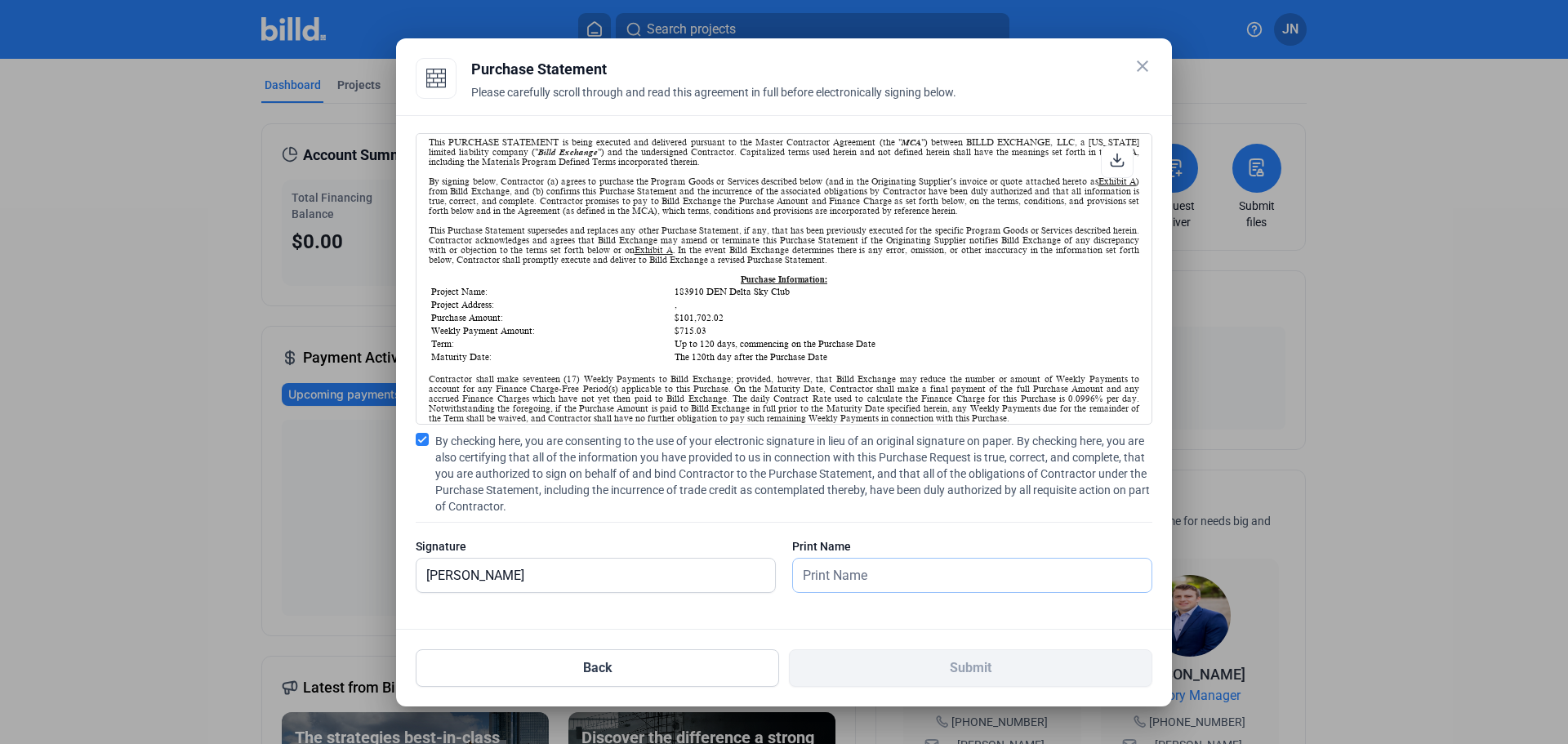
click at [818, 578] on input "text" at bounding box center [964, 575] width 341 height 34
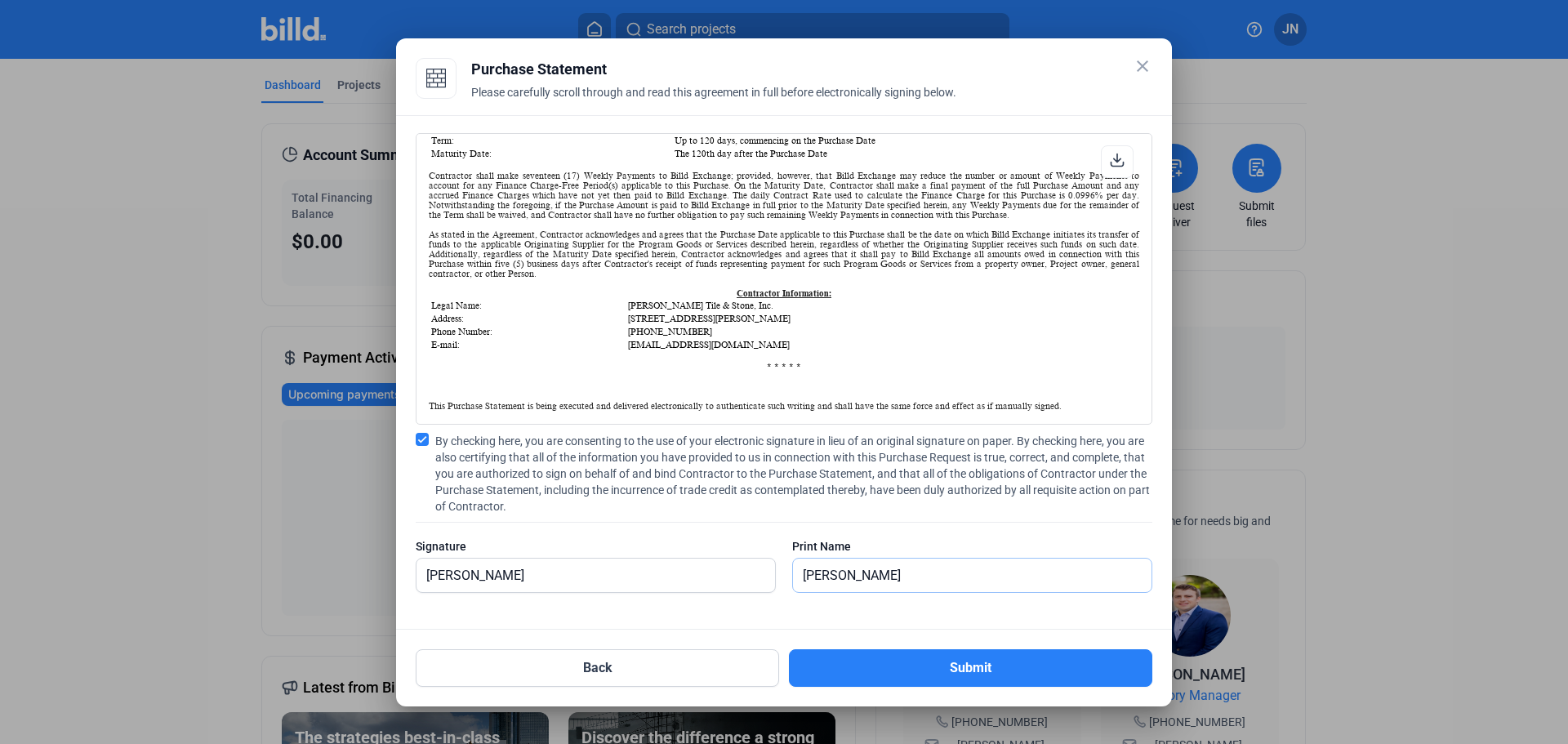
scroll to position [327, 0]
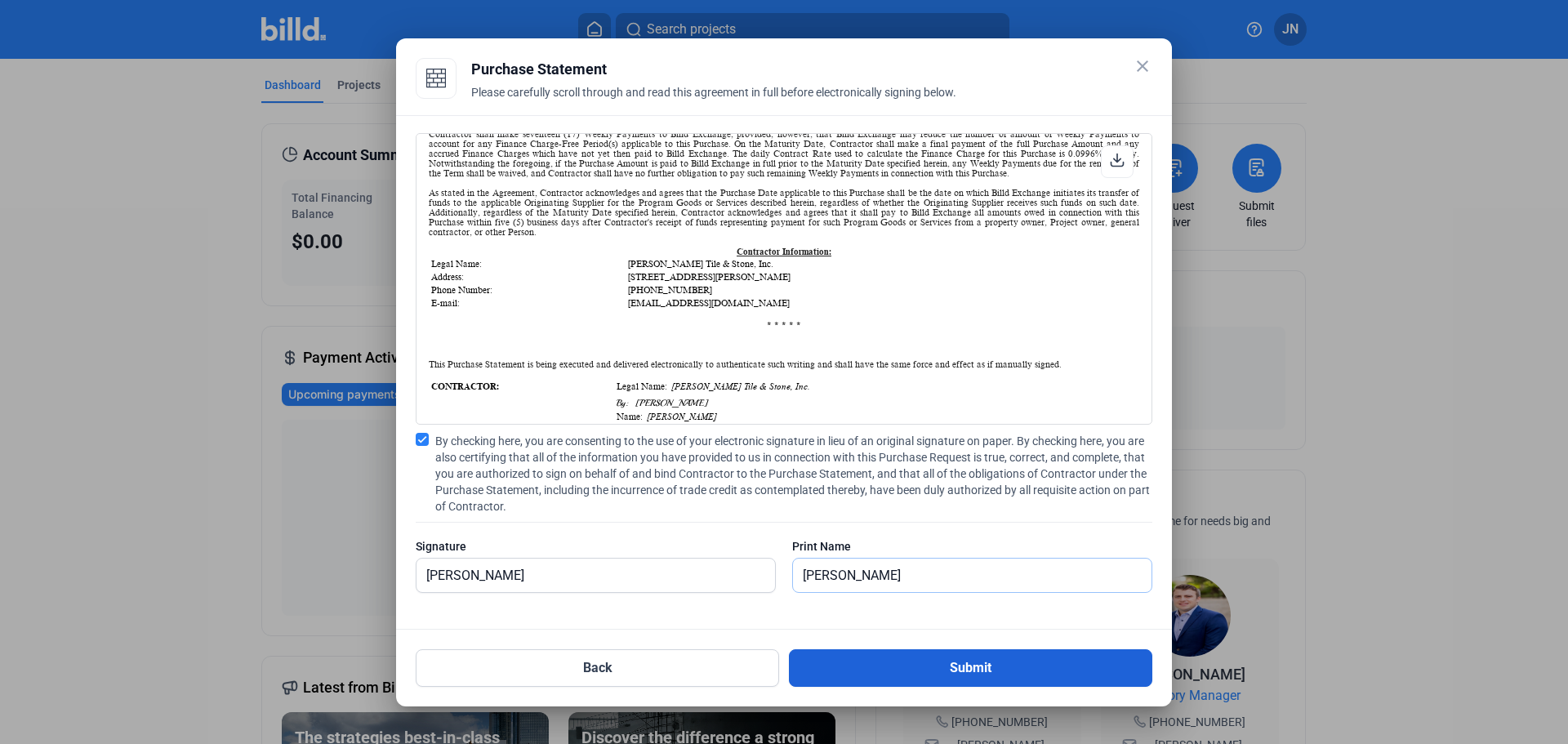
type input "Justin Norton"
click at [898, 663] on button "Submit" at bounding box center [970, 668] width 363 height 38
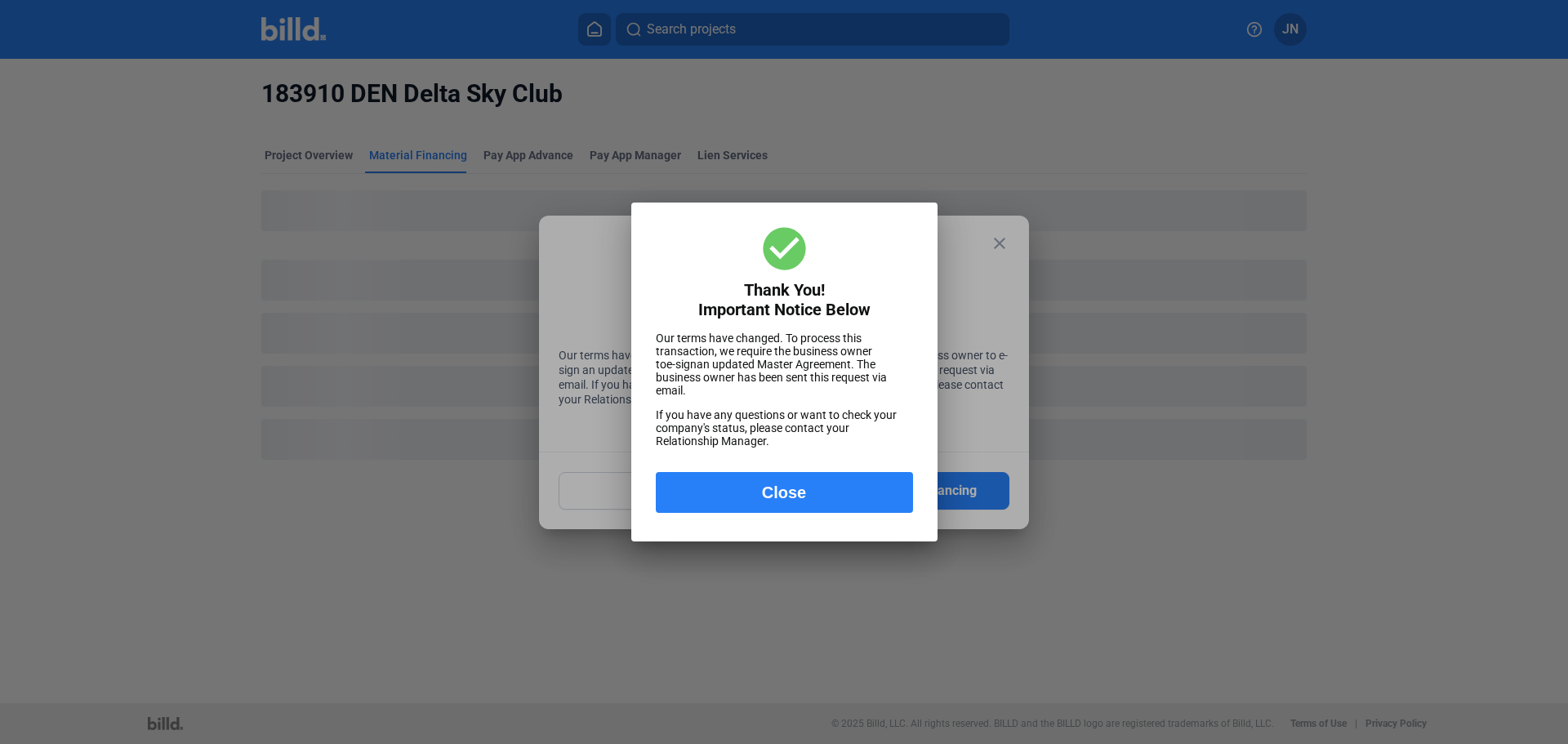
click at [750, 489] on button "Close" at bounding box center [784, 492] width 257 height 41
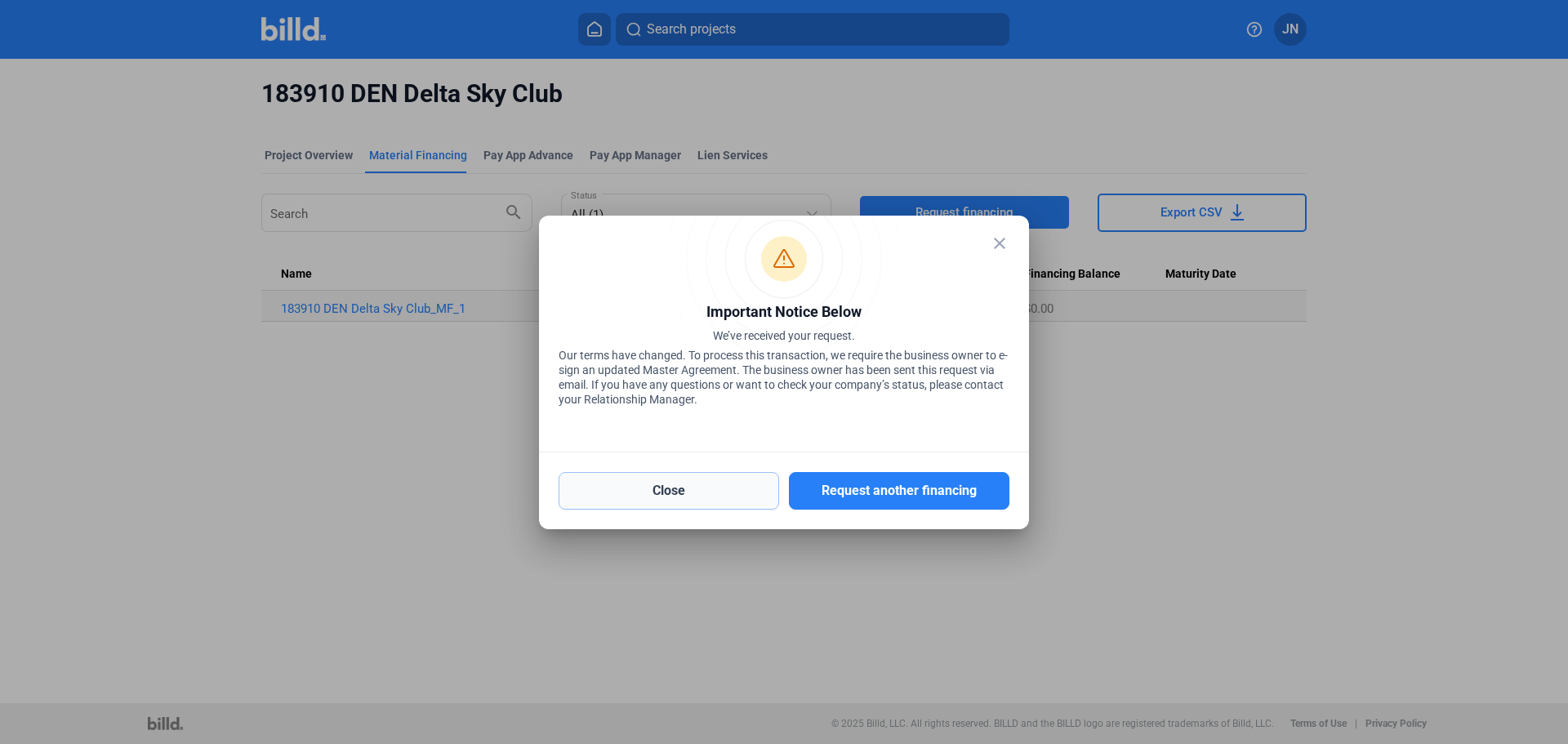
click at [707, 482] on button "Close" at bounding box center [668, 490] width 221 height 38
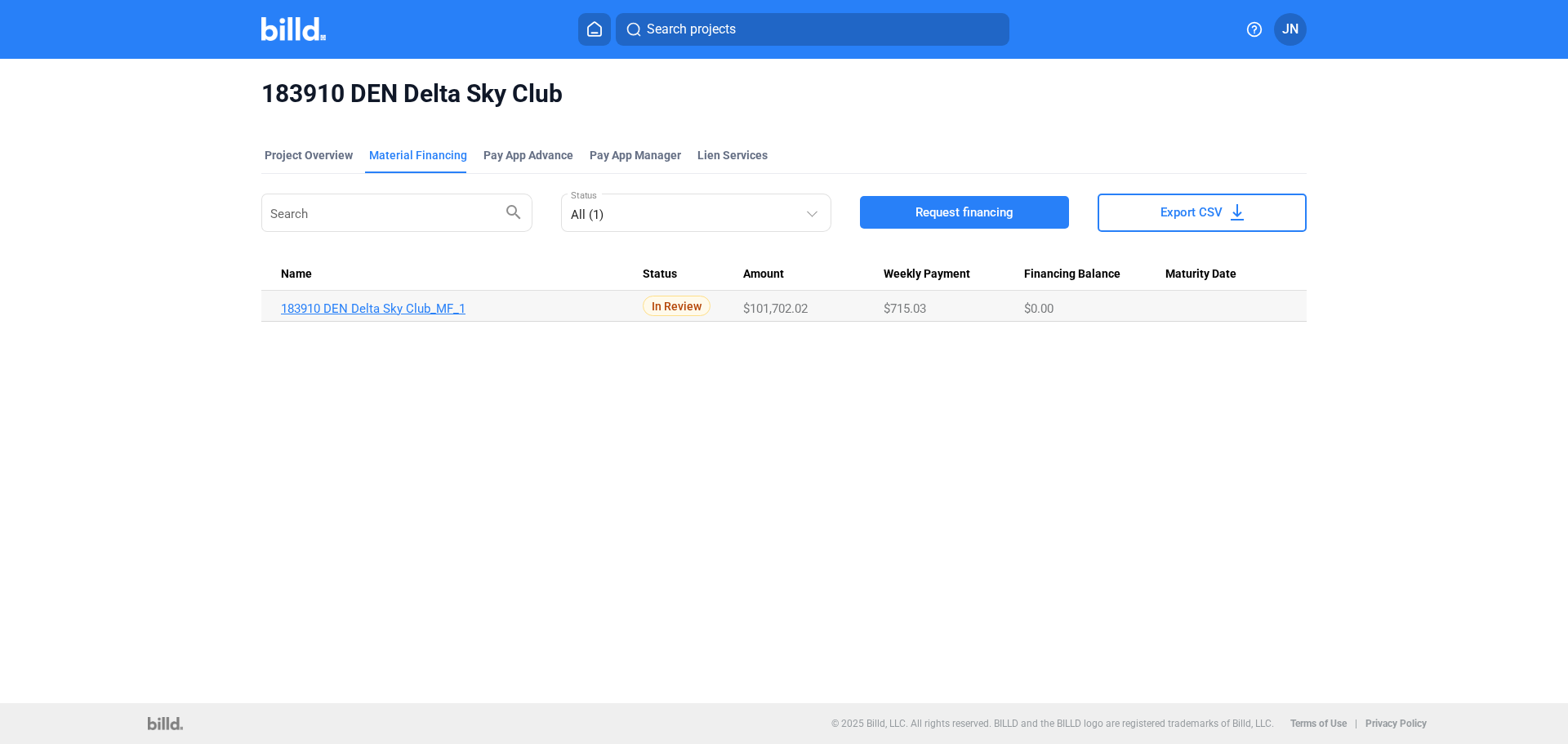
click at [416, 311] on link "183910 DEN Delta Sky Club_MF_1" at bounding box center [462, 309] width 362 height 15
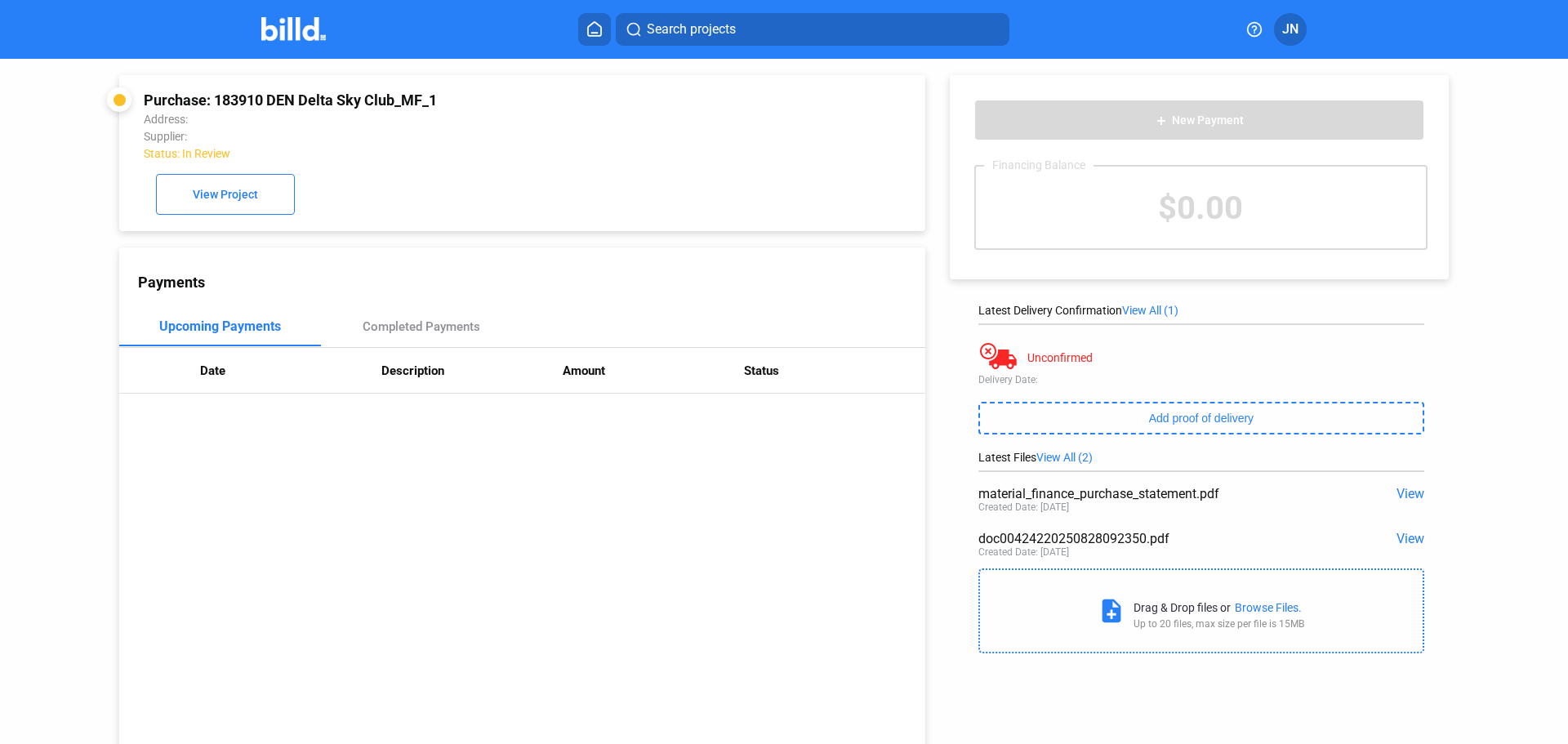
click at [272, 30] on img at bounding box center [293, 29] width 65 height 24
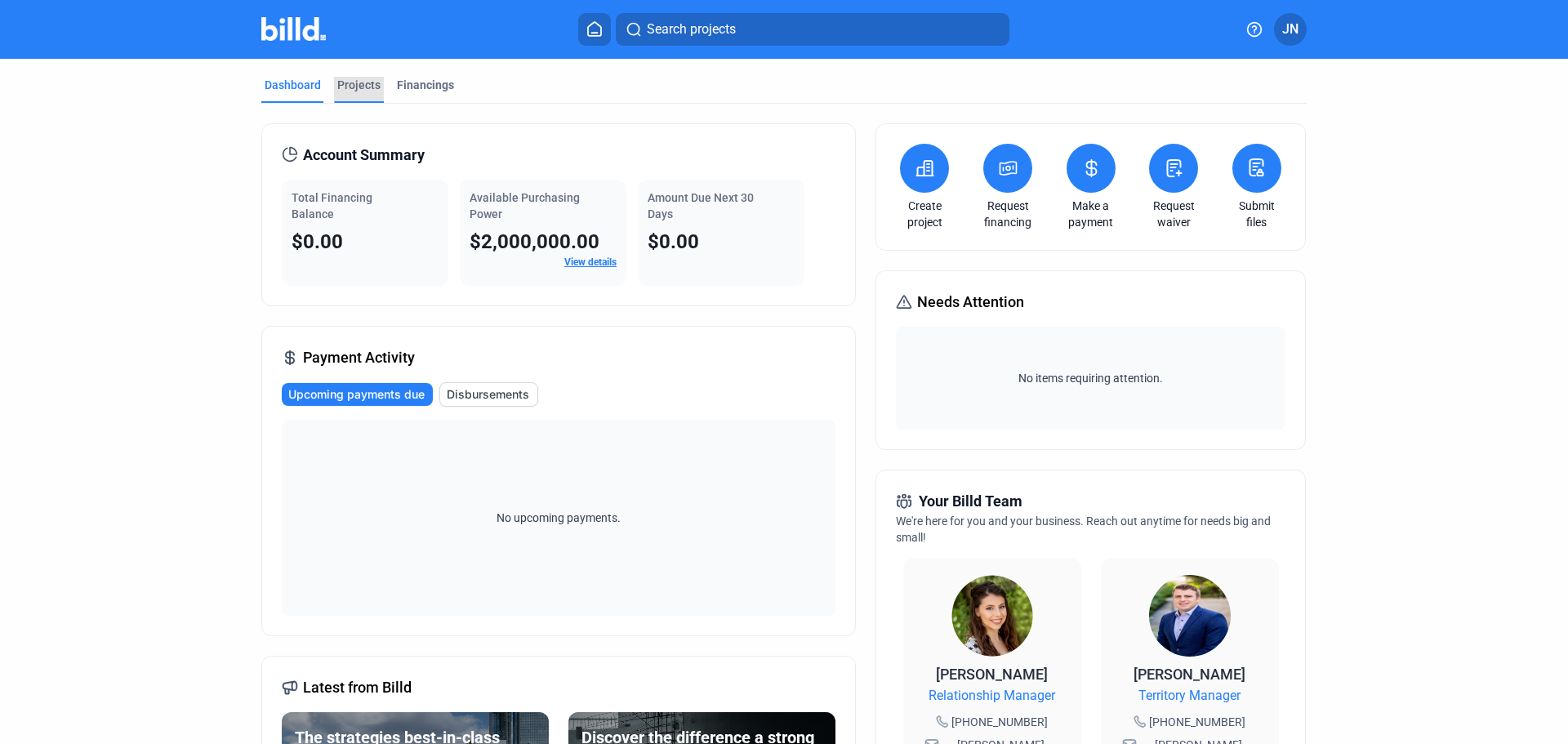
click at [354, 84] on div "Projects" at bounding box center [359, 84] width 44 height 16
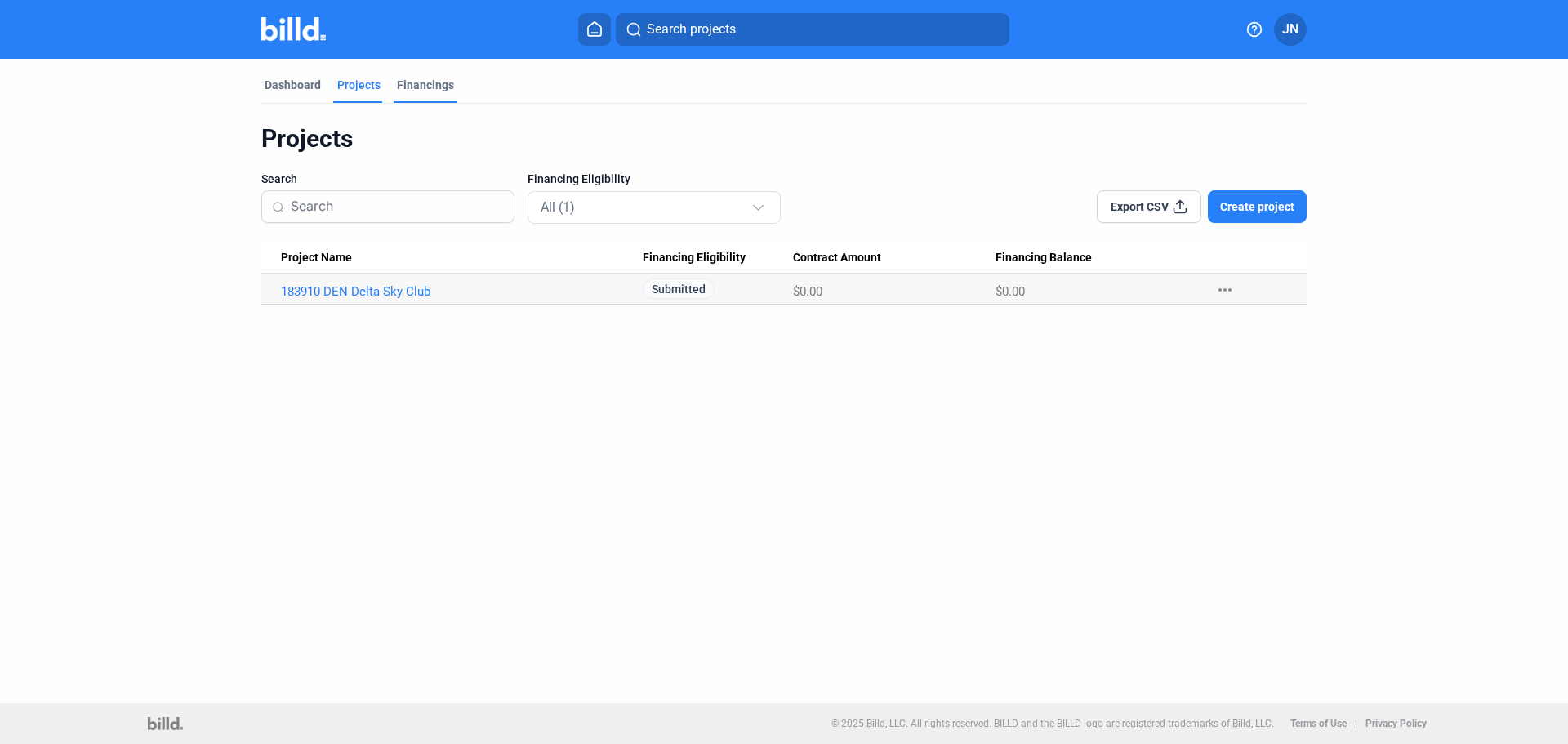
click at [431, 77] on div "Financings" at bounding box center [426, 84] width 57 height 16
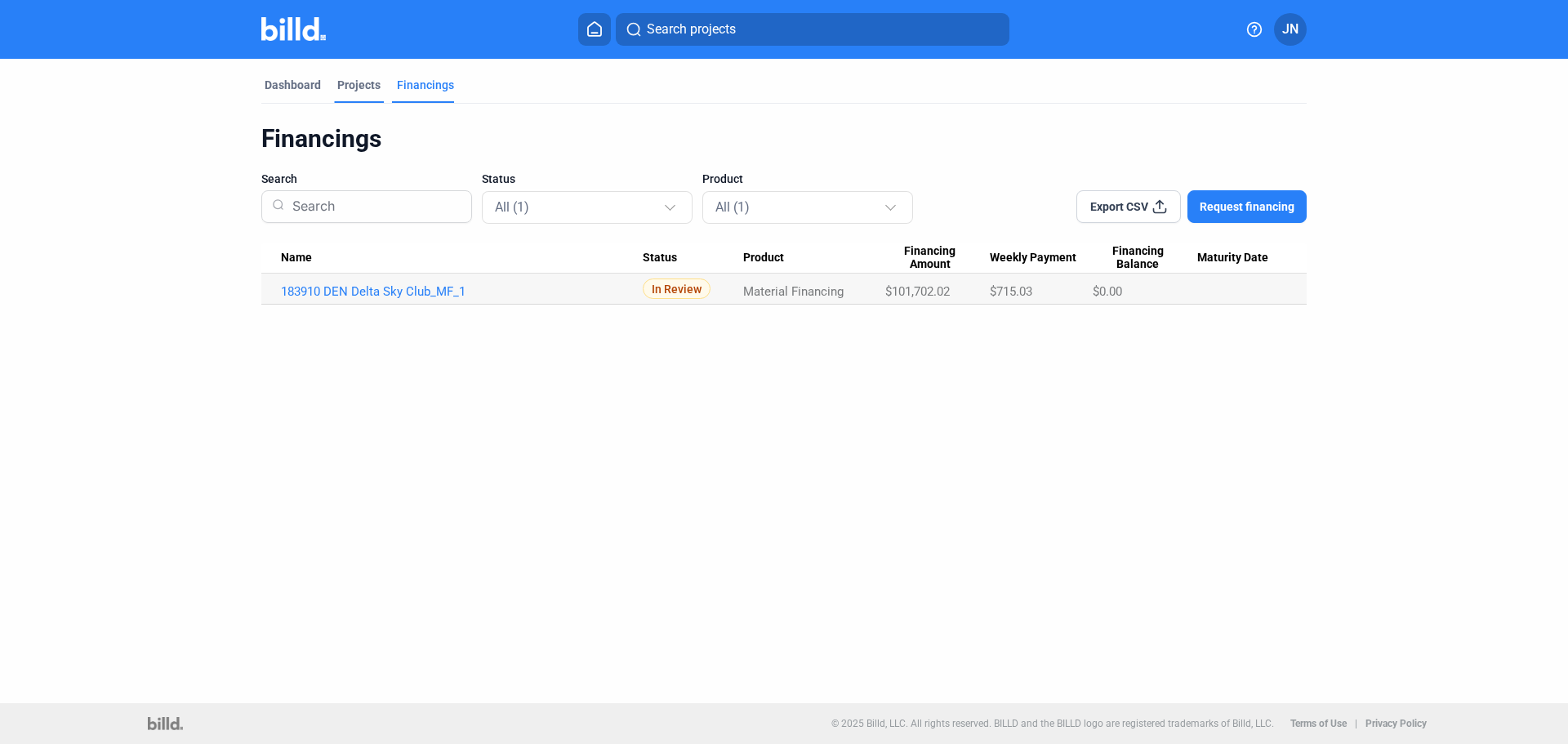
click at [377, 77] on div "Projects" at bounding box center [359, 84] width 44 height 16
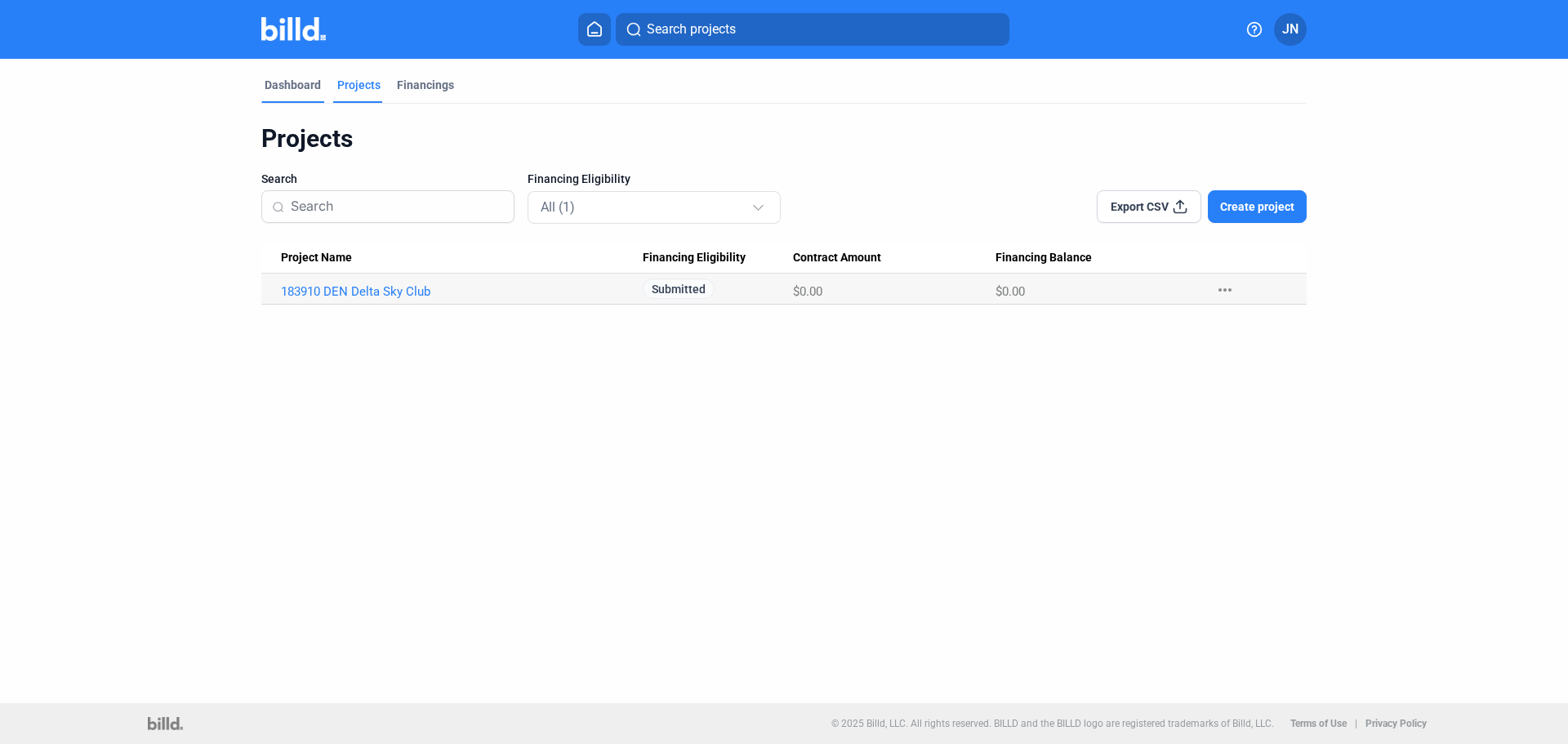
click at [302, 82] on div "Dashboard" at bounding box center [292, 84] width 56 height 16
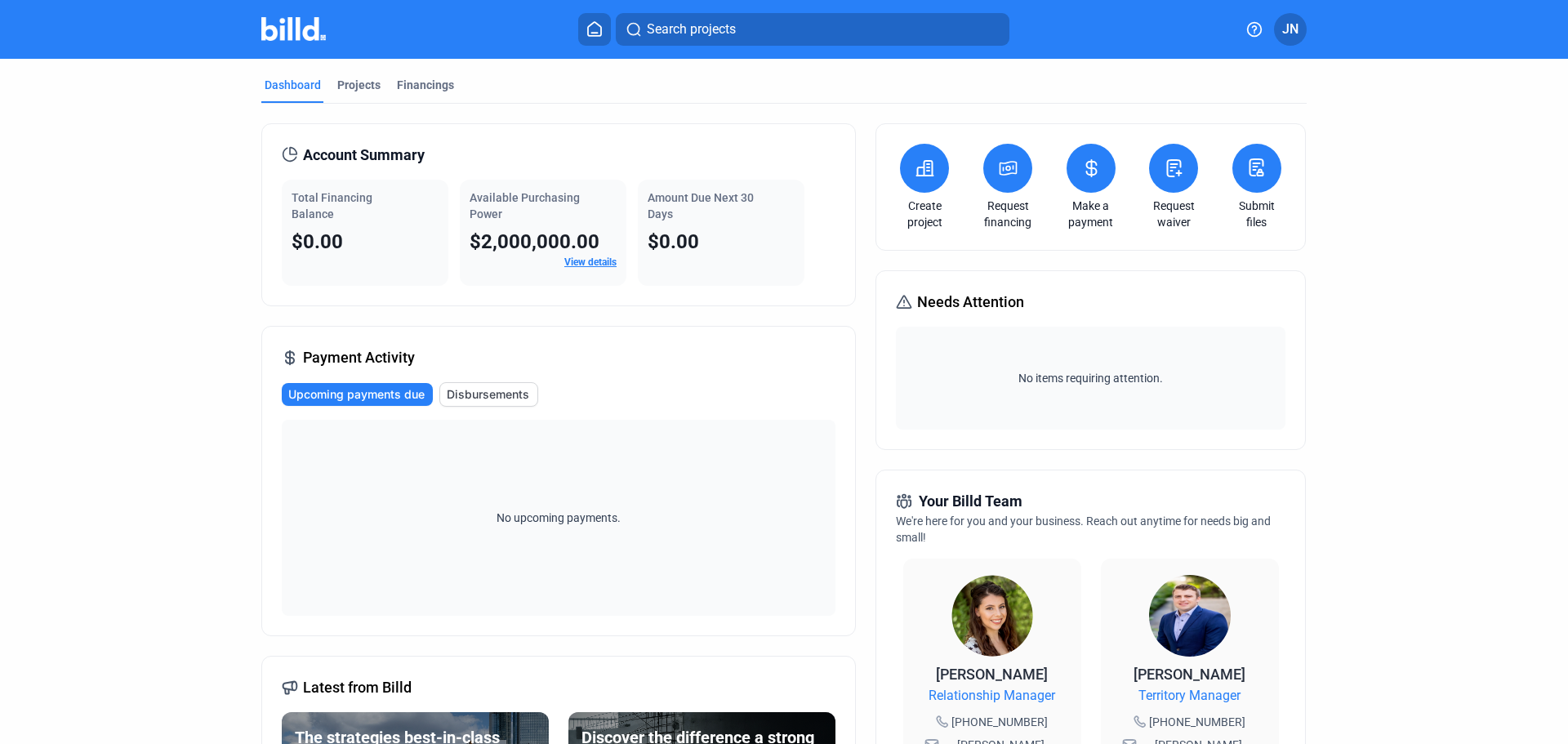
click at [1285, 34] on span "JN" at bounding box center [1289, 29] width 16 height 19
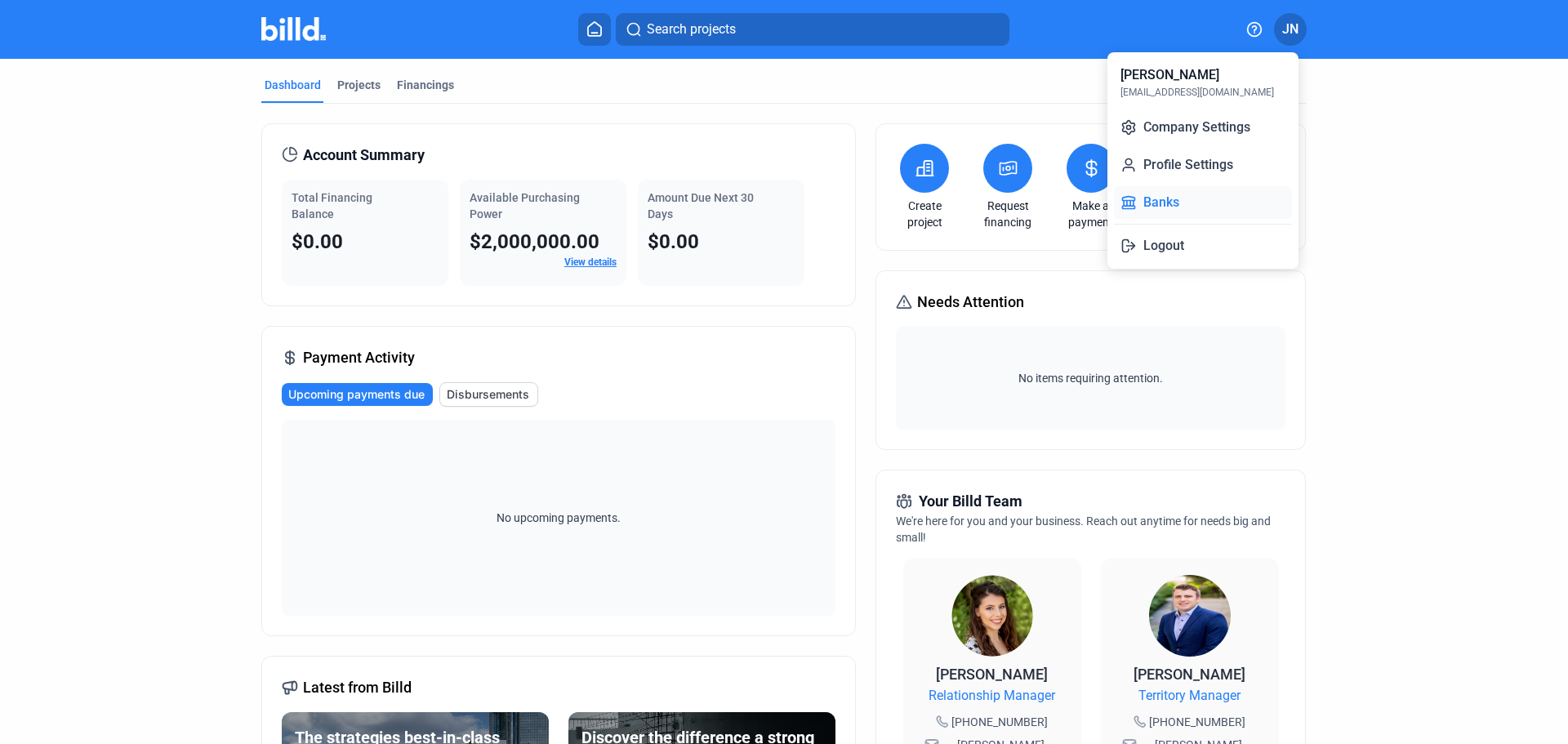
click at [1164, 196] on button "Banks" at bounding box center [1203, 202] width 178 height 33
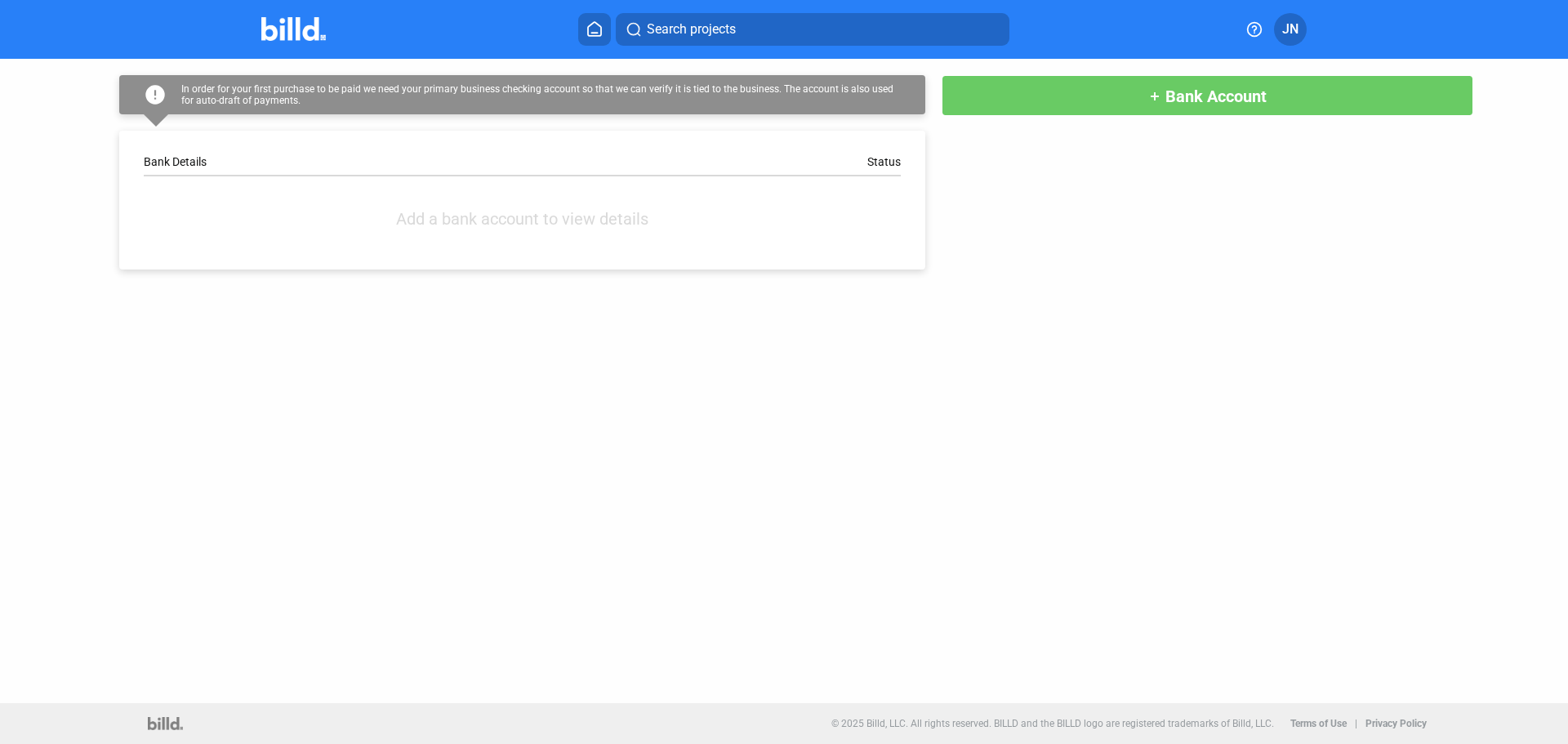
click at [1240, 92] on span "Bank Account" at bounding box center [1215, 96] width 102 height 19
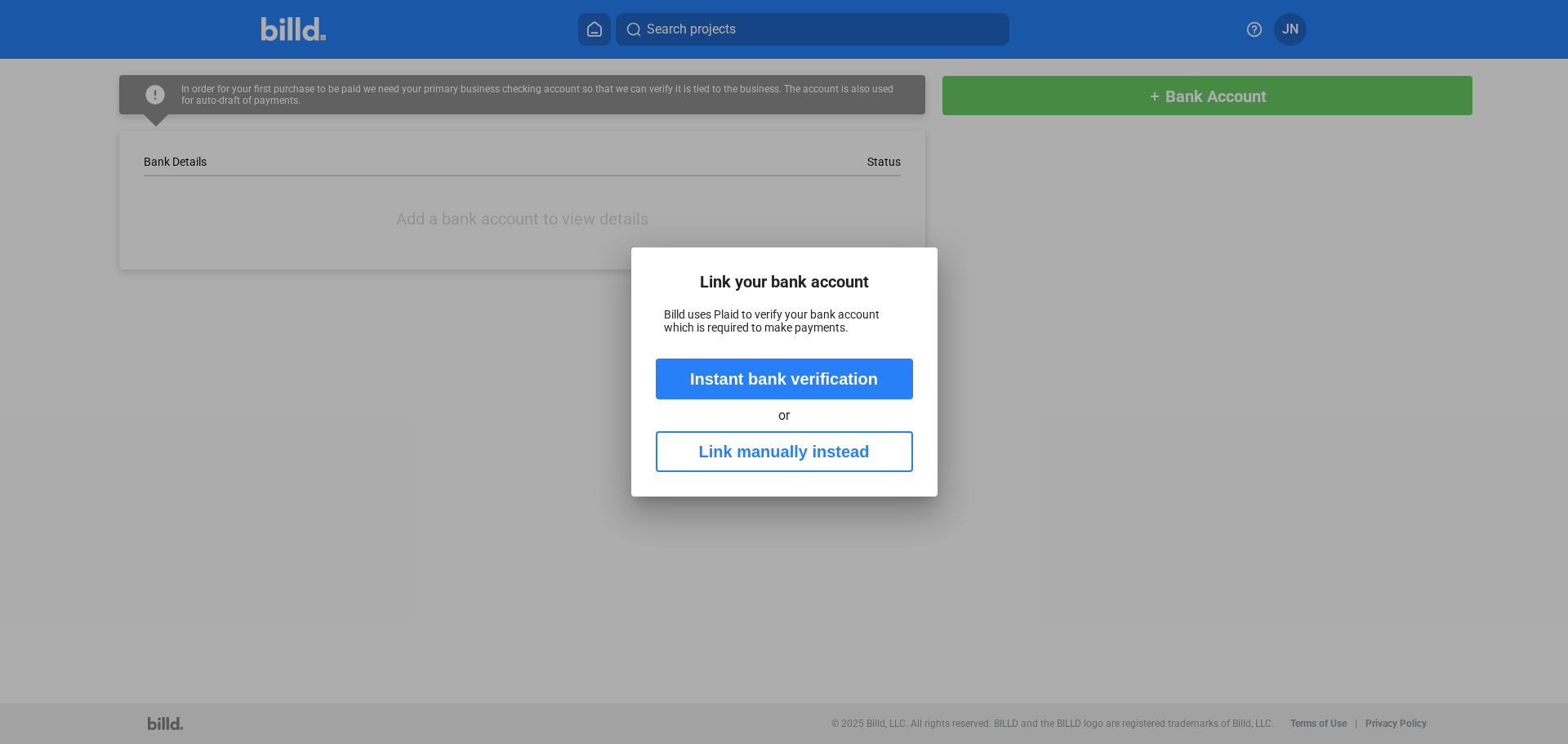
click at [771, 374] on button "Instant bank verification" at bounding box center [784, 379] width 257 height 41
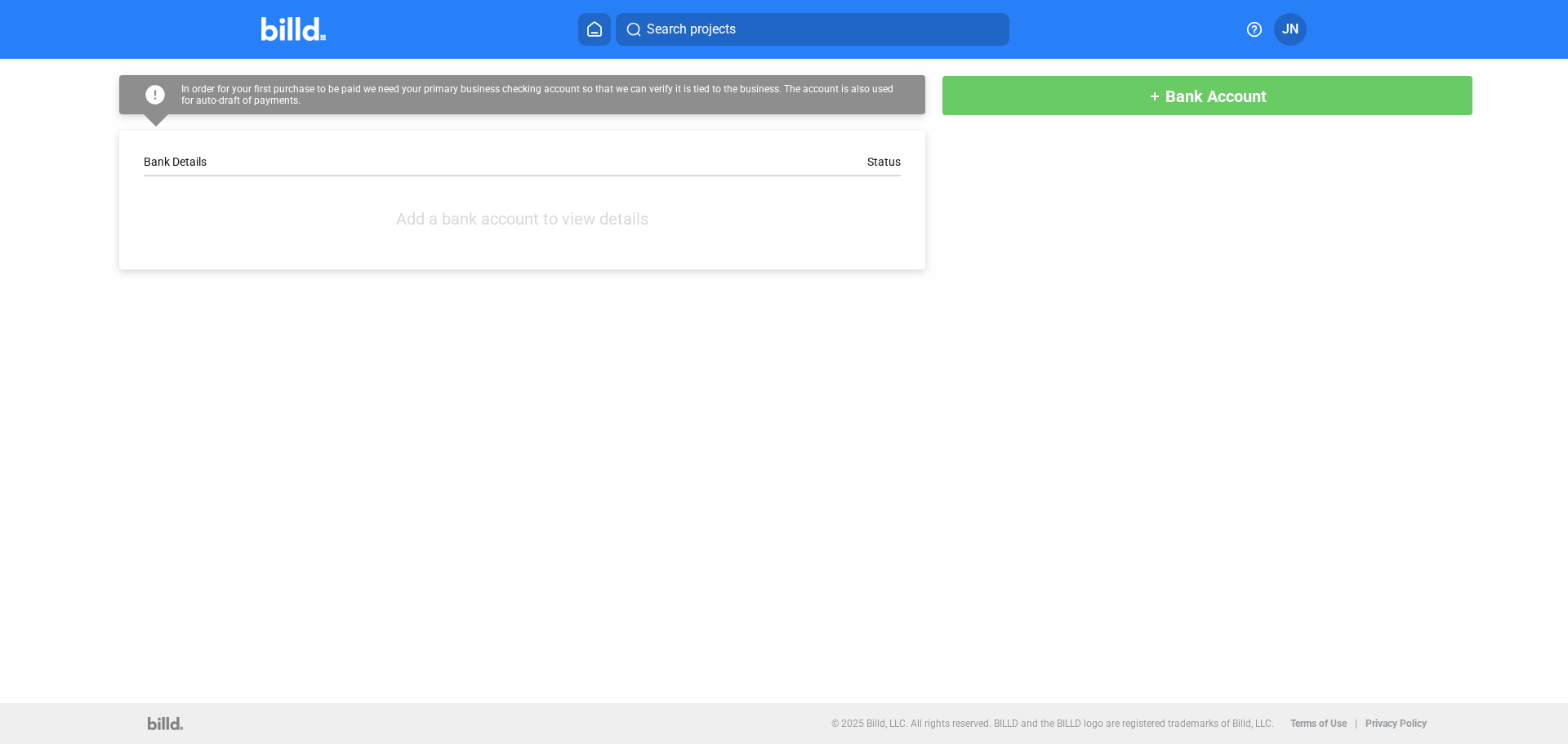
click at [625, 414] on div "error In order for your first purchase to be paid we need your primary business…" at bounding box center [784, 380] width 1568 height 644
click at [325, 31] on img at bounding box center [293, 29] width 65 height 24
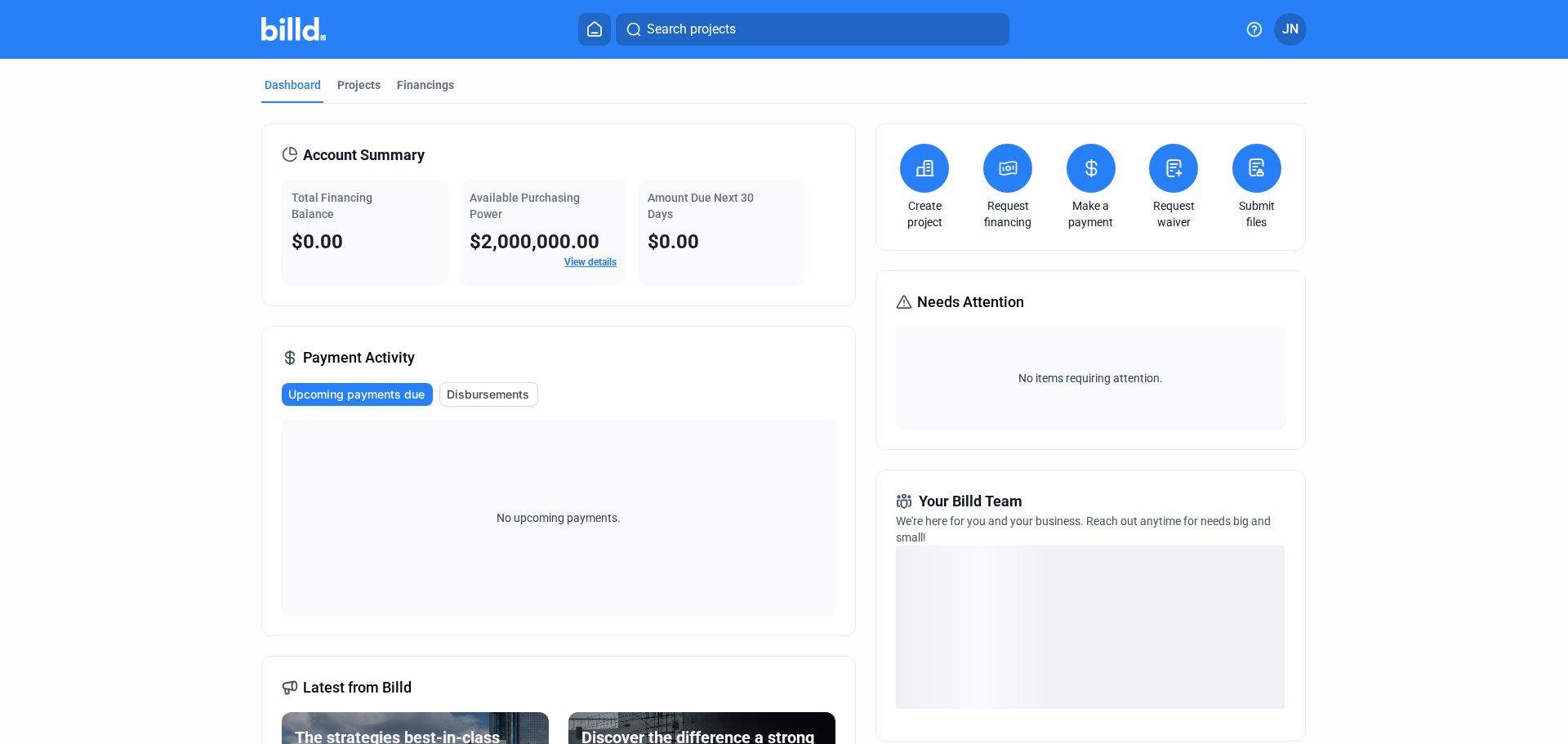
drag, startPoint x: 1486, startPoint y: 0, endPoint x: 1438, endPoint y: 207, distance: 212.5
click at [1438, 207] on dashboard "Dashboard Projects Financings Account Summary Total Financing Balance $0.00 Ava…" at bounding box center [783, 574] width 1411 height 1030
